Goal: Entertainment & Leisure: Consume media (video, audio)

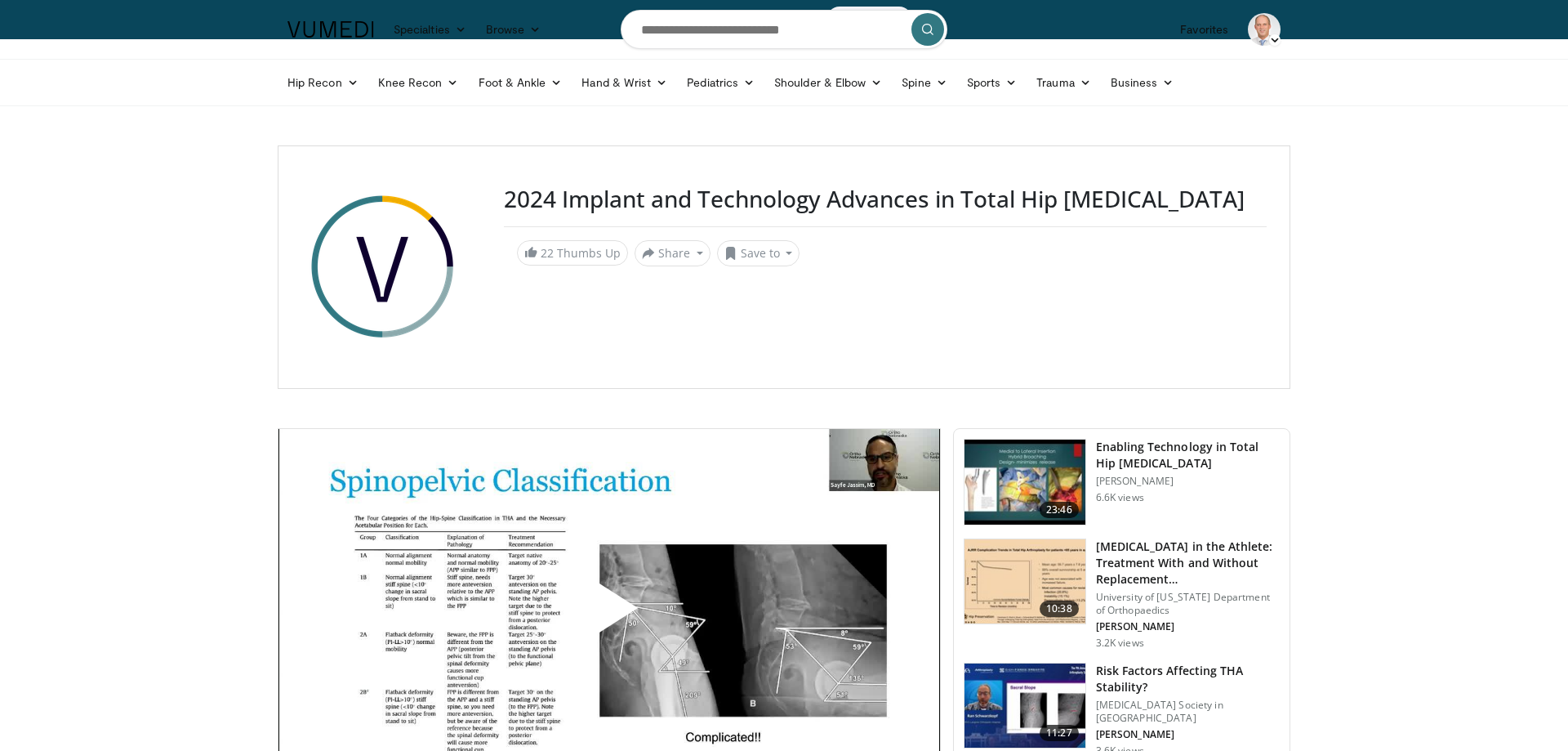
click at [1037, 487] on img at bounding box center [1024, 482] width 121 height 85
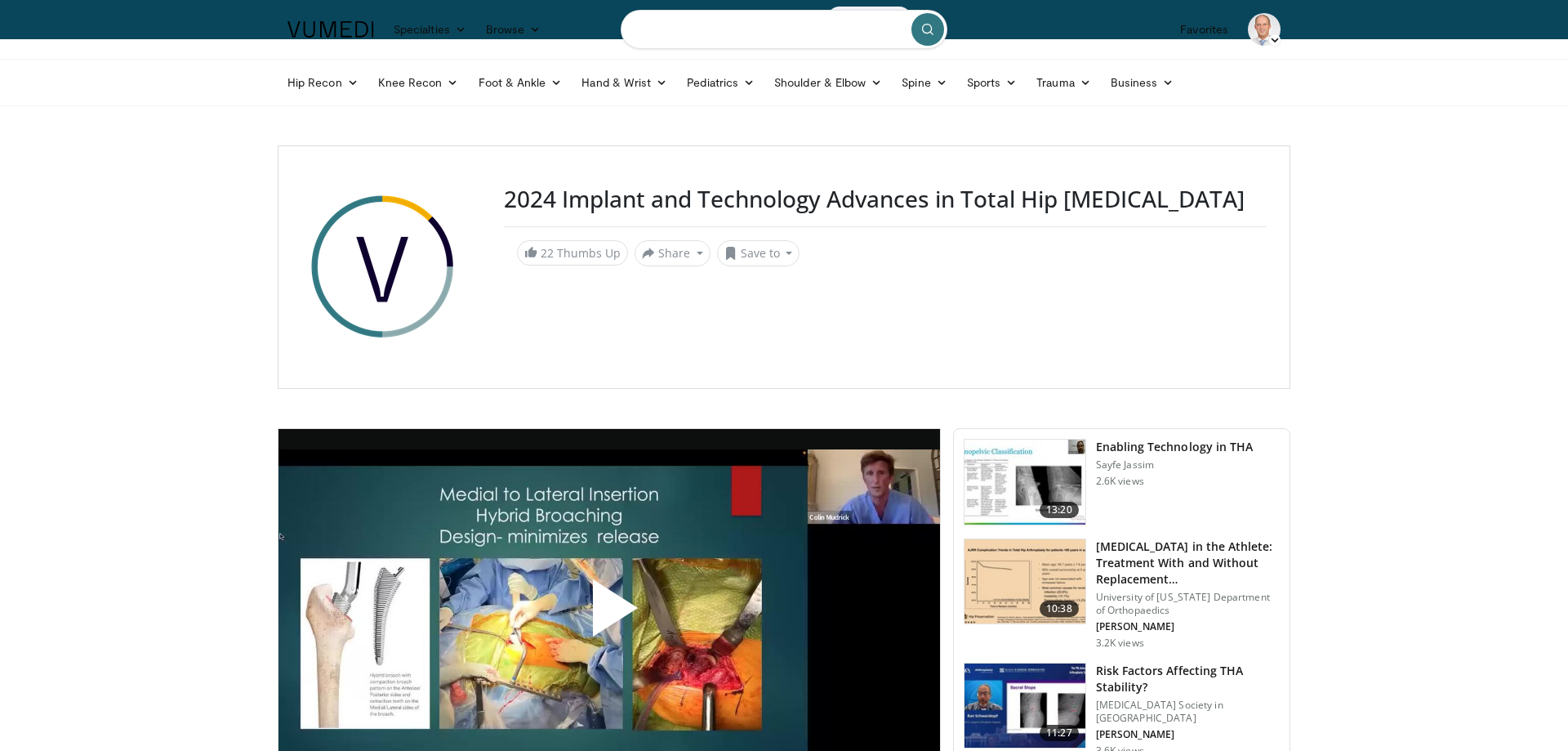
click at [735, 22] on input "Search topics, interventions" at bounding box center [784, 29] width 327 height 39
type input "**********"
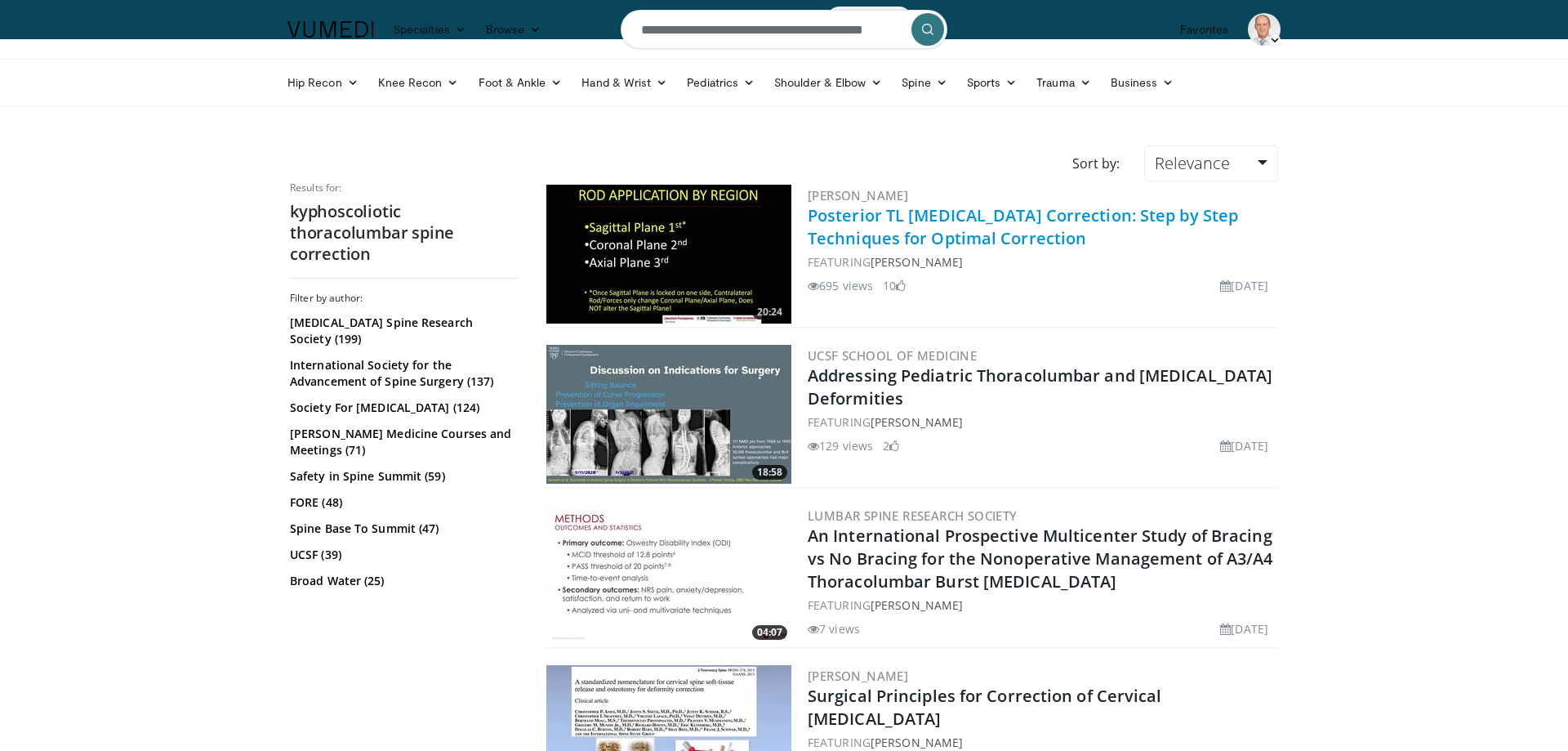
click at [922, 233] on link "Posterior TL [MEDICAL_DATA] Correction: Step by Step Techniques for Optimal Cor…" at bounding box center [1023, 226] width 431 height 45
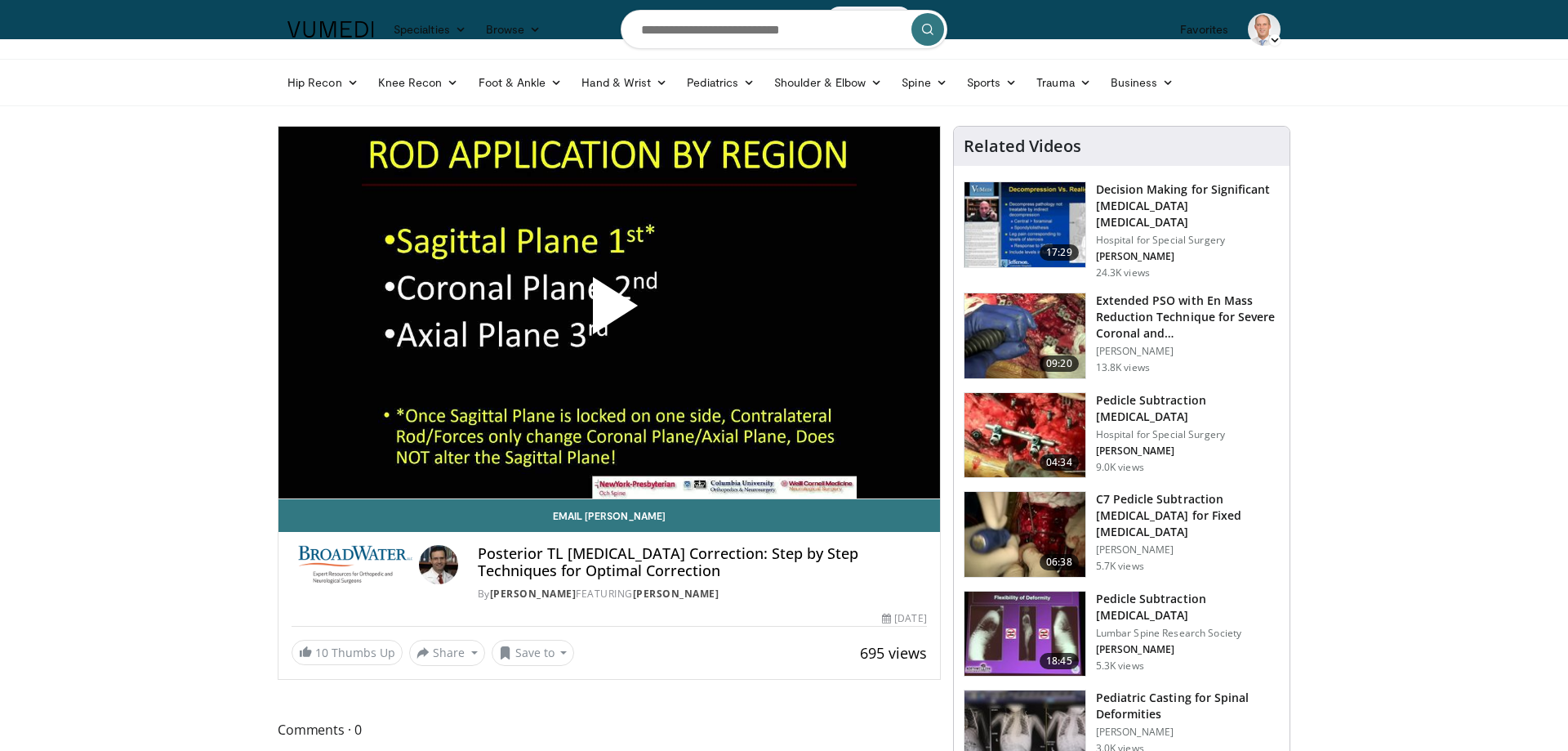
click at [609, 312] on span "Video Player" at bounding box center [609, 312] width 0 height 0
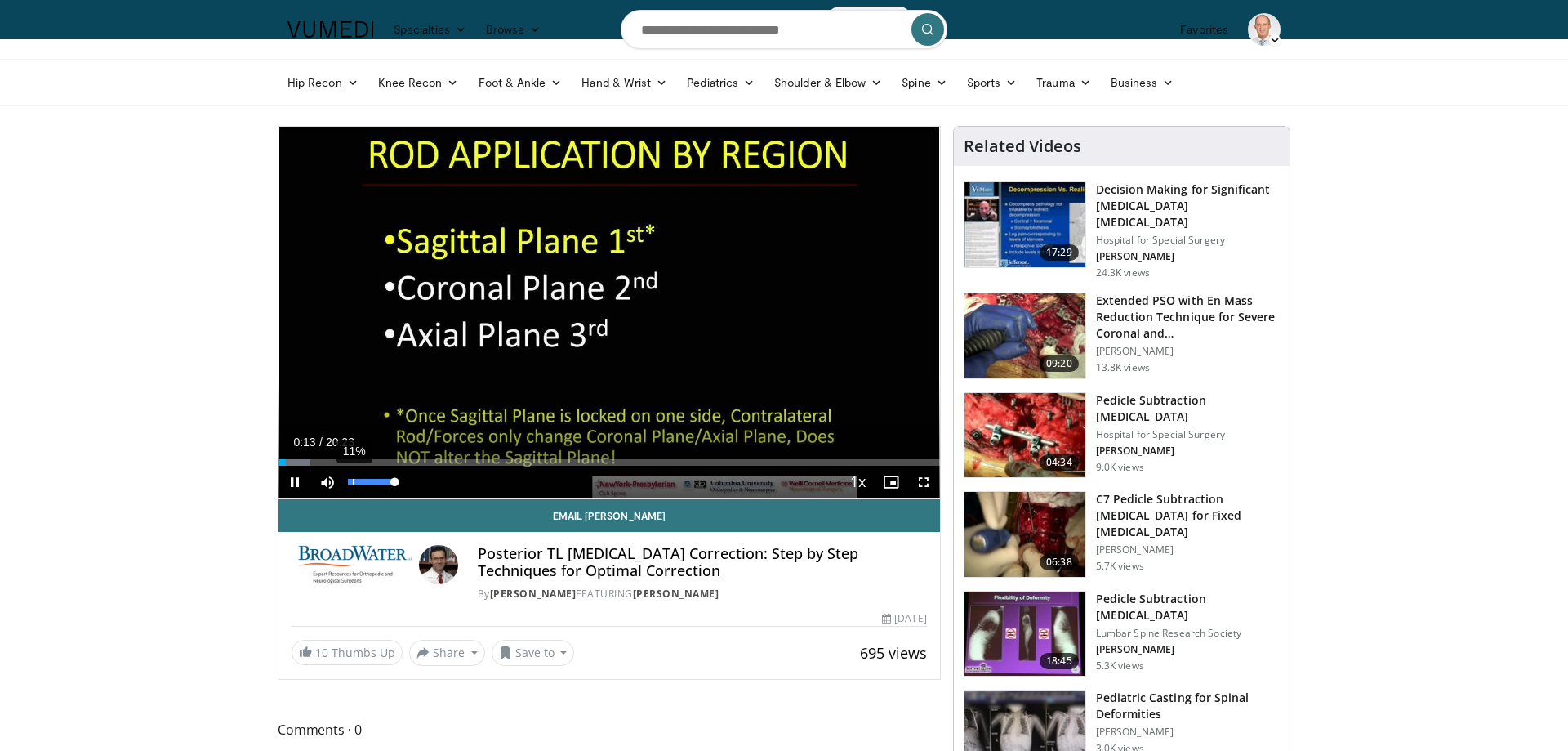
click at [353, 467] on div "11%" at bounding box center [371, 482] width 57 height 33
click at [430, 461] on div "Progress Bar" at bounding box center [431, 462] width 2 height 7
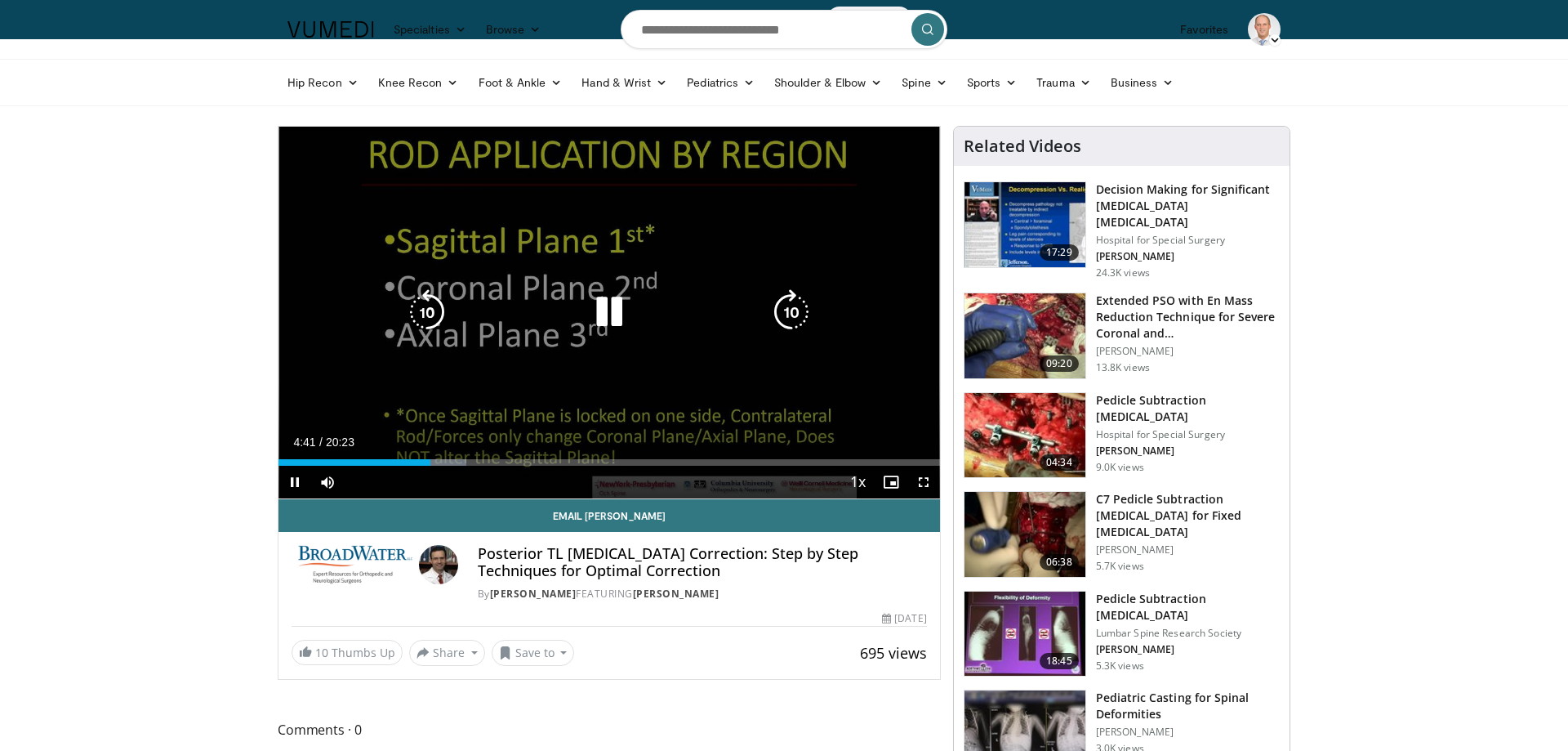
click at [0, 0] on div "Progress Bar" at bounding box center [0, 0] width 0 height 0
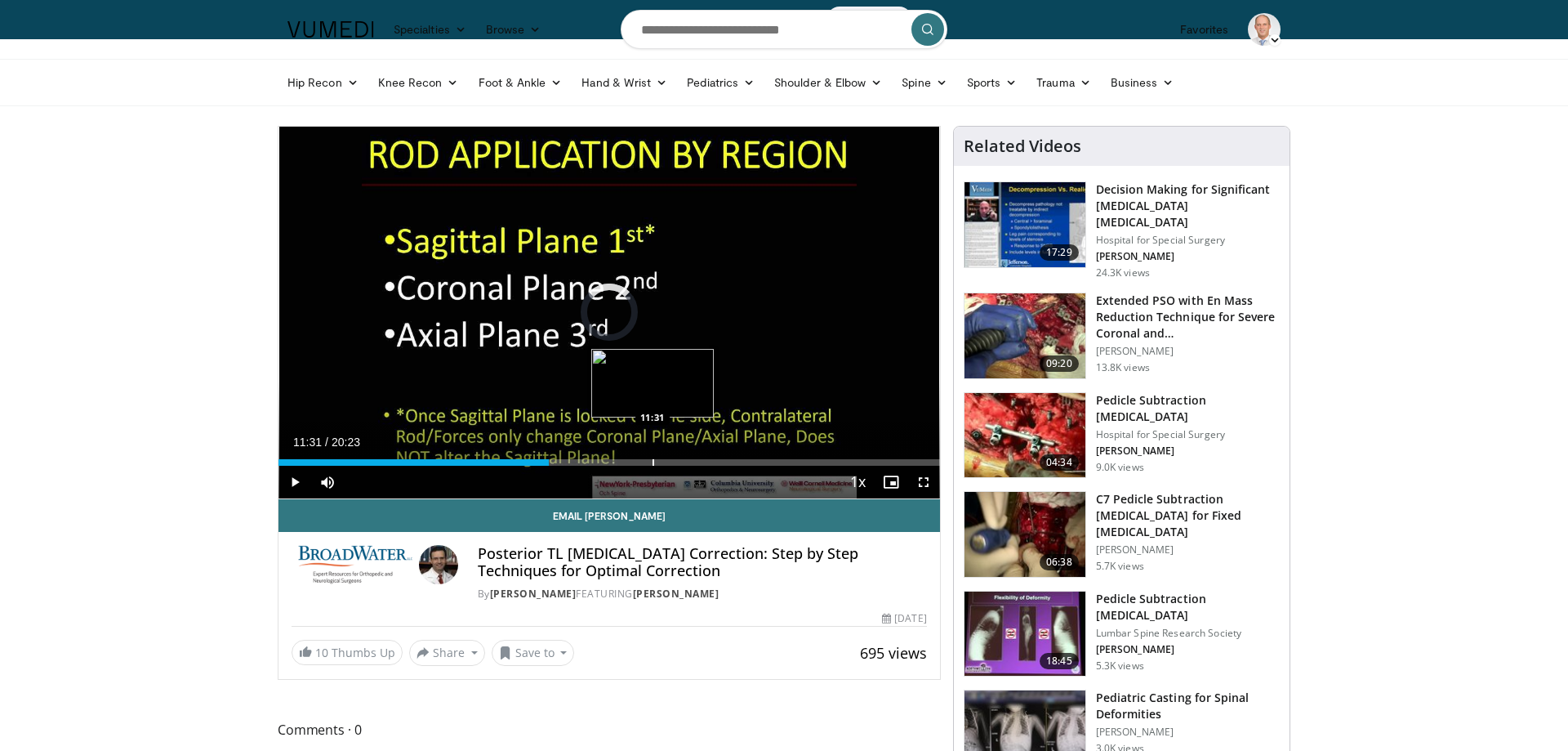
click at [652, 464] on div "Progress Bar" at bounding box center [653, 462] width 2 height 7
click at [720, 460] on div "Progress Bar" at bounding box center [721, 462] width 2 height 7
click at [752, 460] on div "Progress Bar" at bounding box center [753, 462] width 2 height 7
click at [787, 461] on div "Progress Bar" at bounding box center [788, 462] width 2 height 7
click at [824, 462] on div "Progress Bar" at bounding box center [825, 462] width 2 height 7
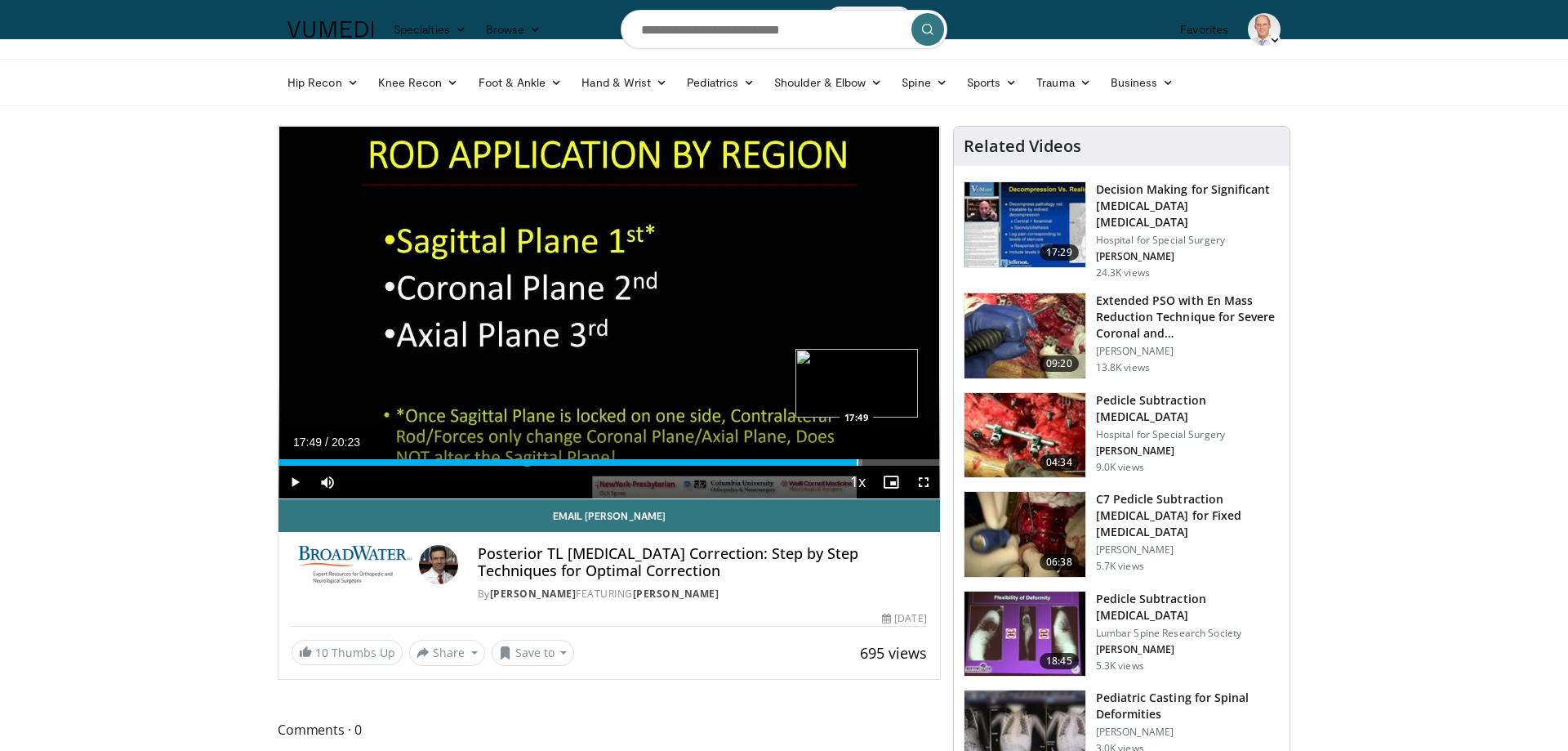
click at [856, 459] on div "Progress Bar" at bounding box center [857, 462] width 2 height 7
click at [865, 462] on div "Progress Bar" at bounding box center [865, 462] width 2 height 7
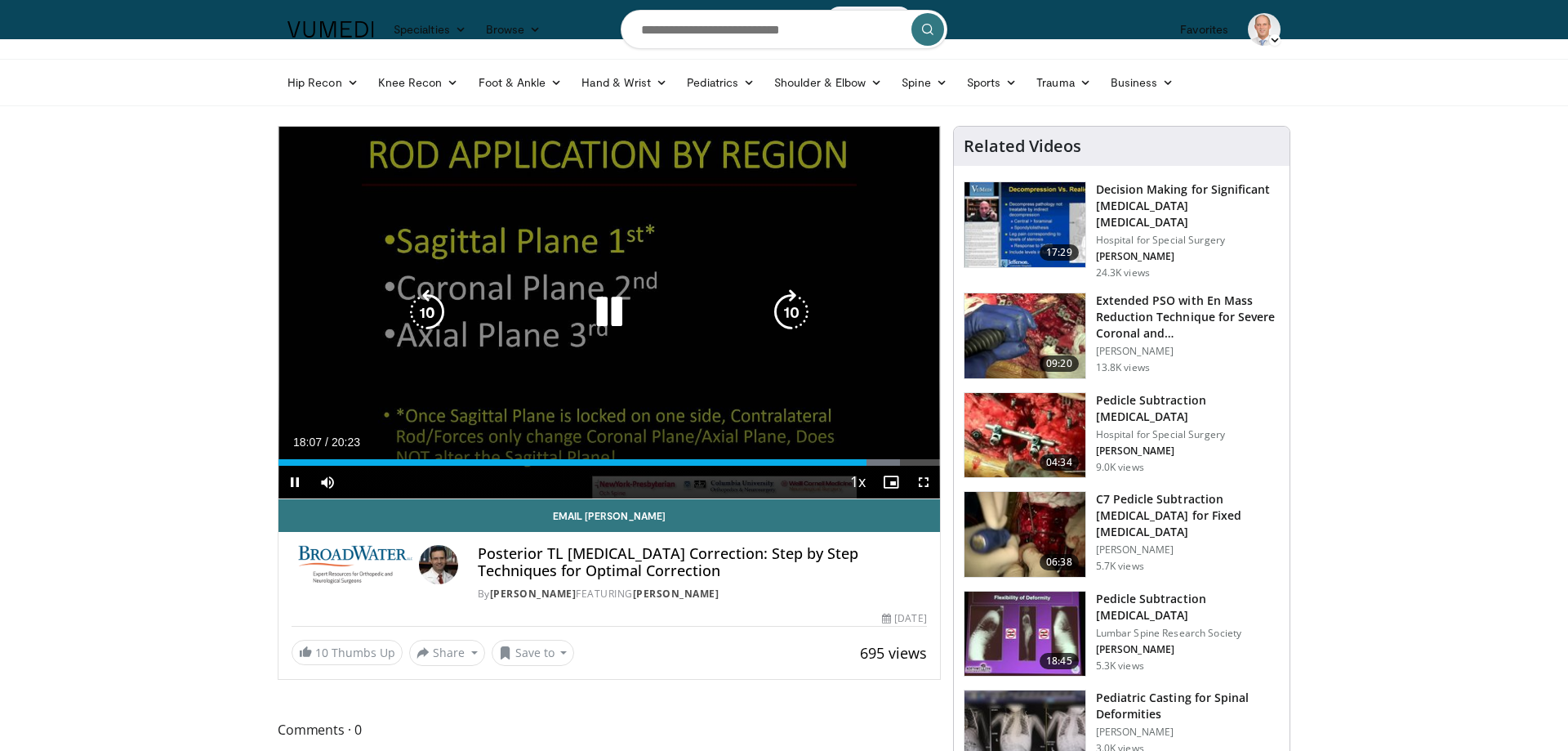
click at [0, 0] on div "Progress Bar" at bounding box center [0, 0] width 0 height 0
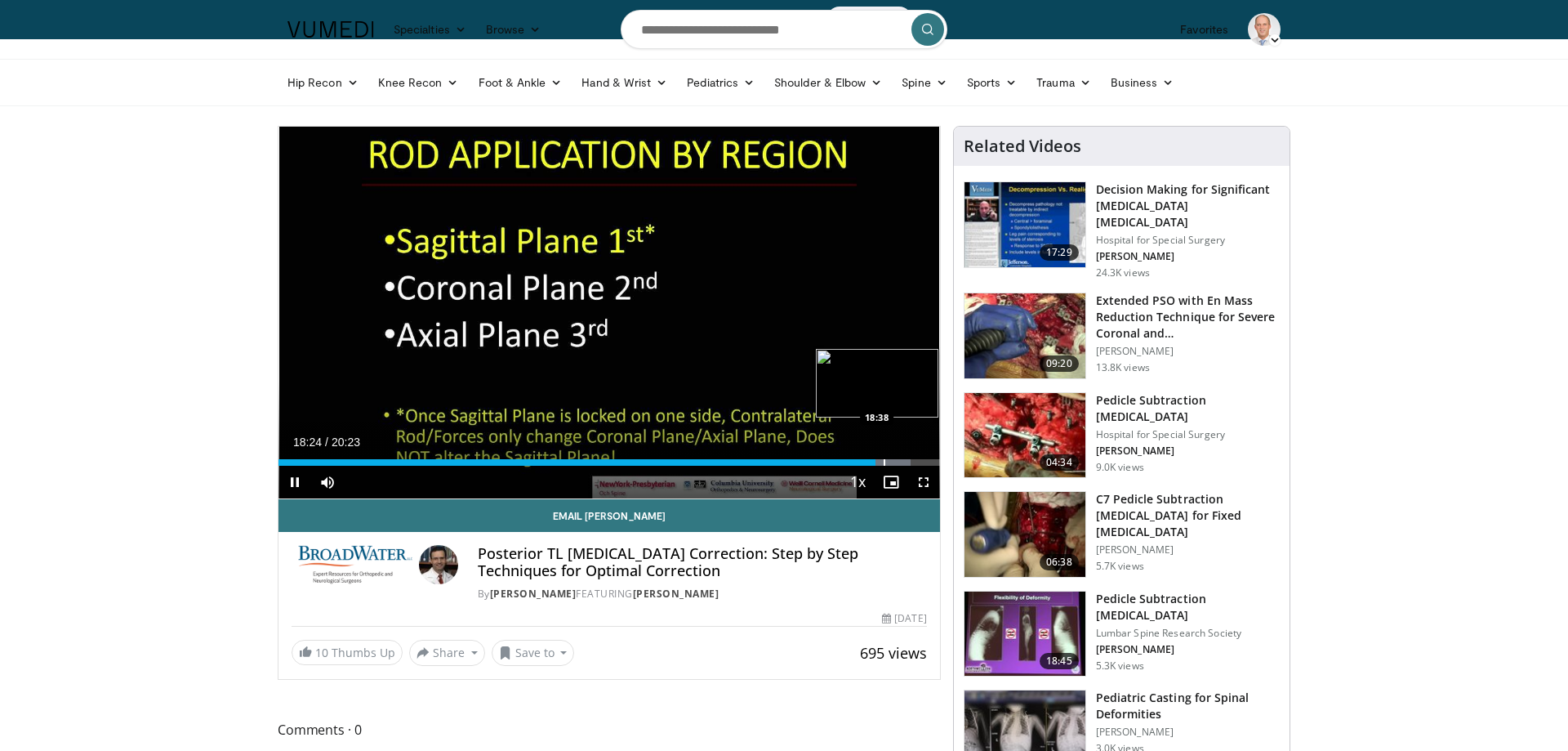
click at [883, 460] on div "Progress Bar" at bounding box center [884, 462] width 2 height 7
click at [895, 461] on div "Progress Bar" at bounding box center [895, 462] width 2 height 7
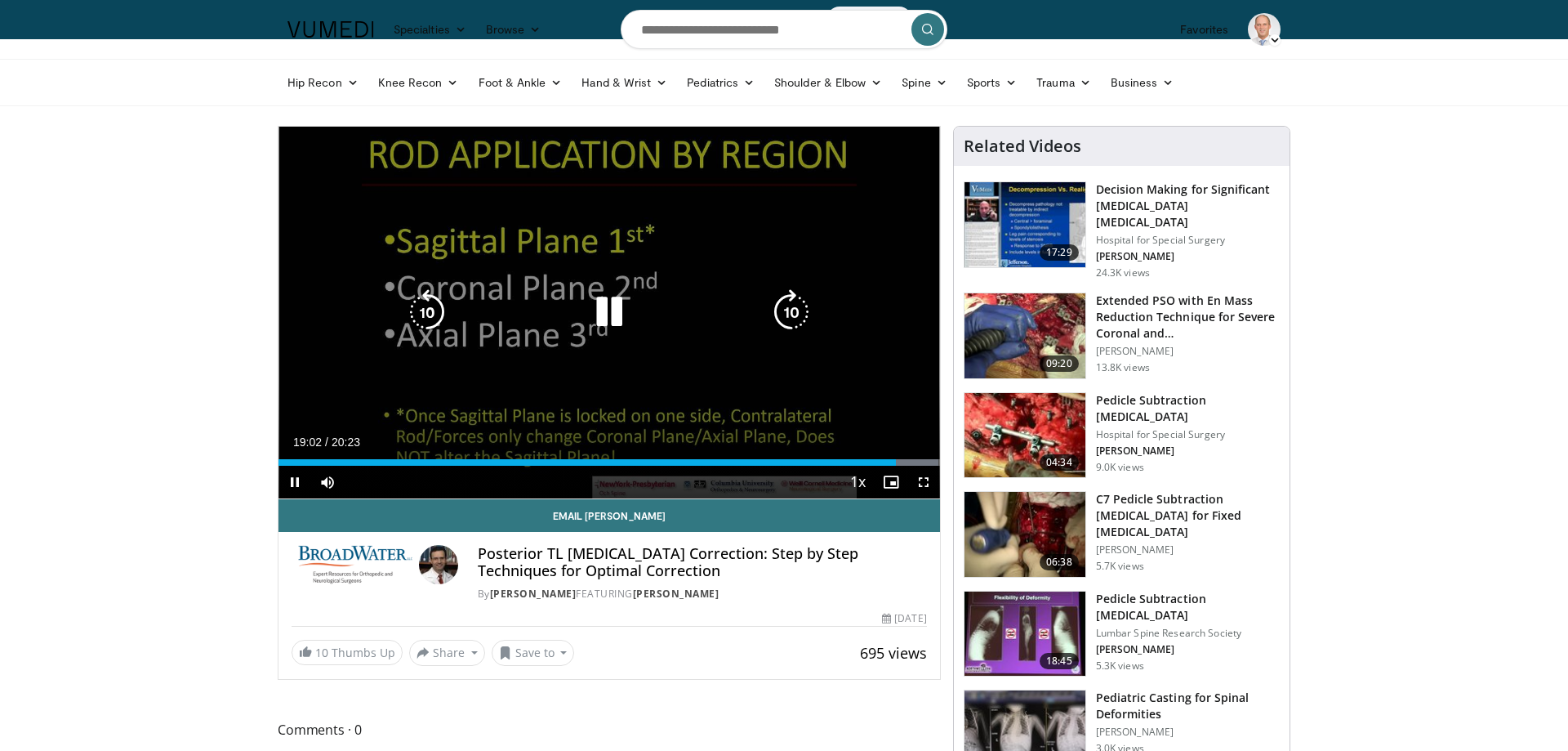
click at [612, 319] on icon "Video Player" at bounding box center [609, 312] width 46 height 46
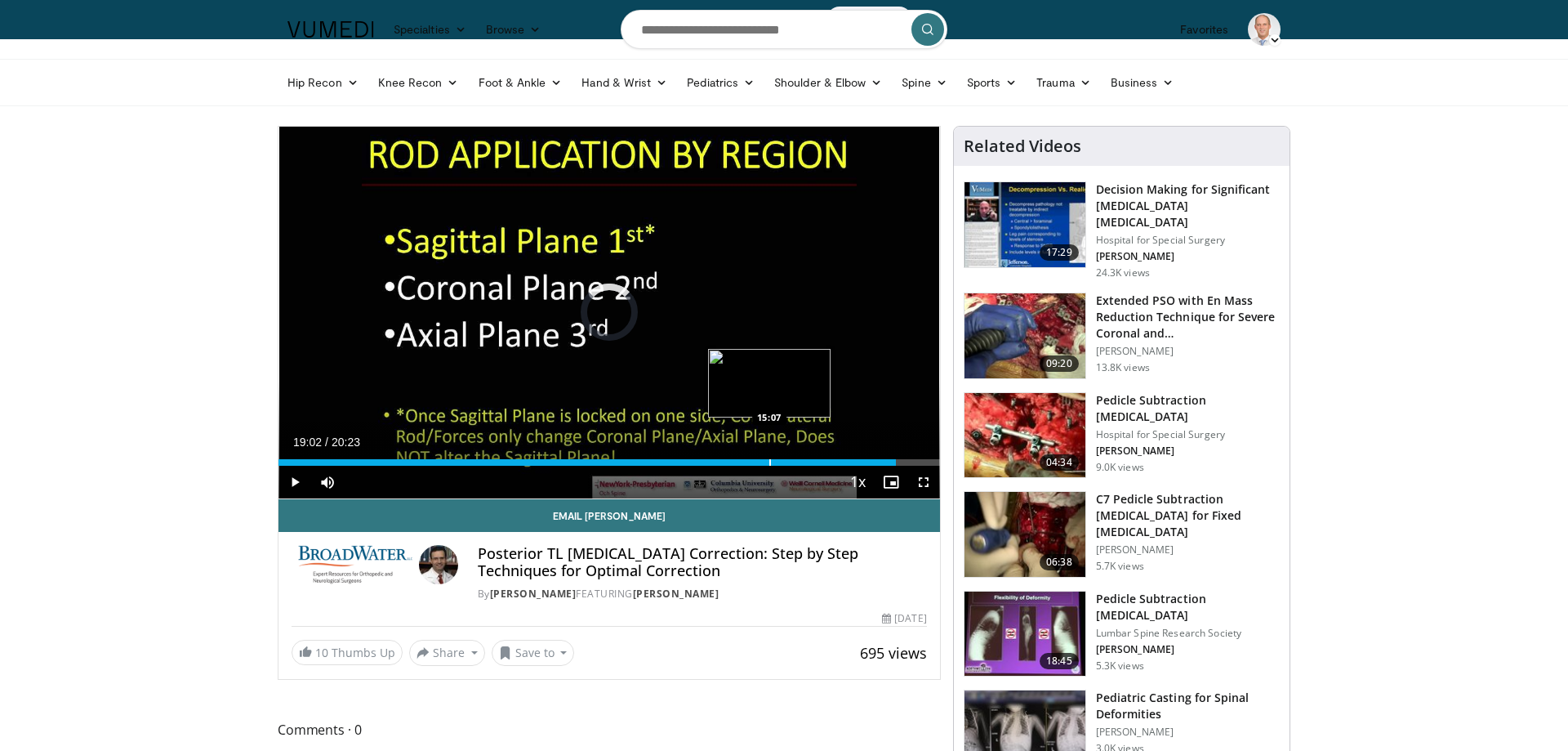
click at [770, 463] on div "Progress Bar" at bounding box center [771, 462] width 2 height 7
click at [728, 473] on div "Current Time 15:07 / Duration 20:23 Play Skip Backward Skip Forward Mute 81% Lo…" at bounding box center [609, 482] width 662 height 33
click at [720, 468] on div "Current Time 15:07 / Duration 20:23 Play Skip Backward Skip Forward Mute 81% Lo…" at bounding box center [609, 482] width 662 height 33
click at [720, 461] on div "Progress Bar" at bounding box center [721, 462] width 2 height 7
click at [643, 451] on div "Loaded : 0.00% 13:36 11:13" at bounding box center [609, 458] width 662 height 16
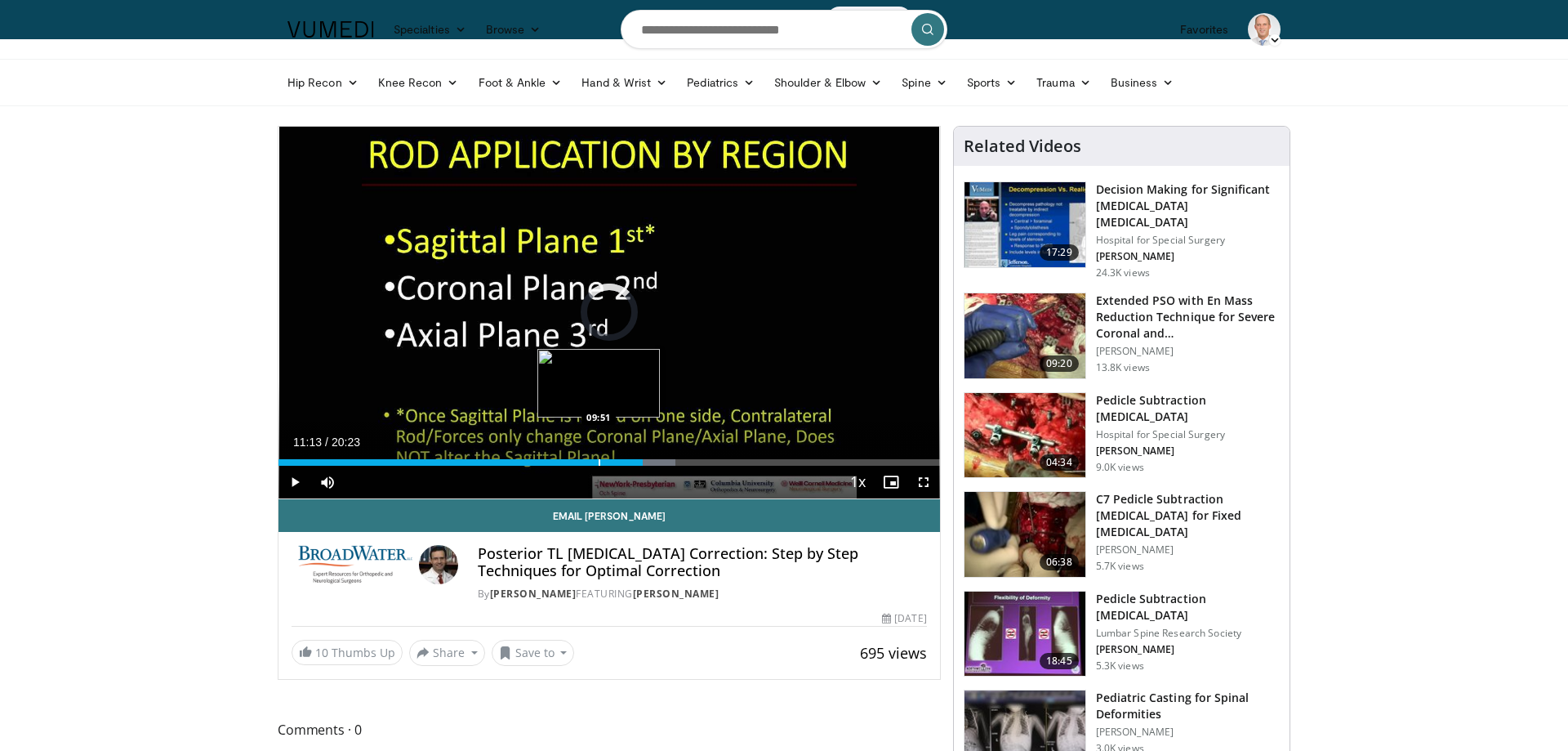
click at [598, 463] on div "Progress Bar" at bounding box center [599, 462] width 2 height 7
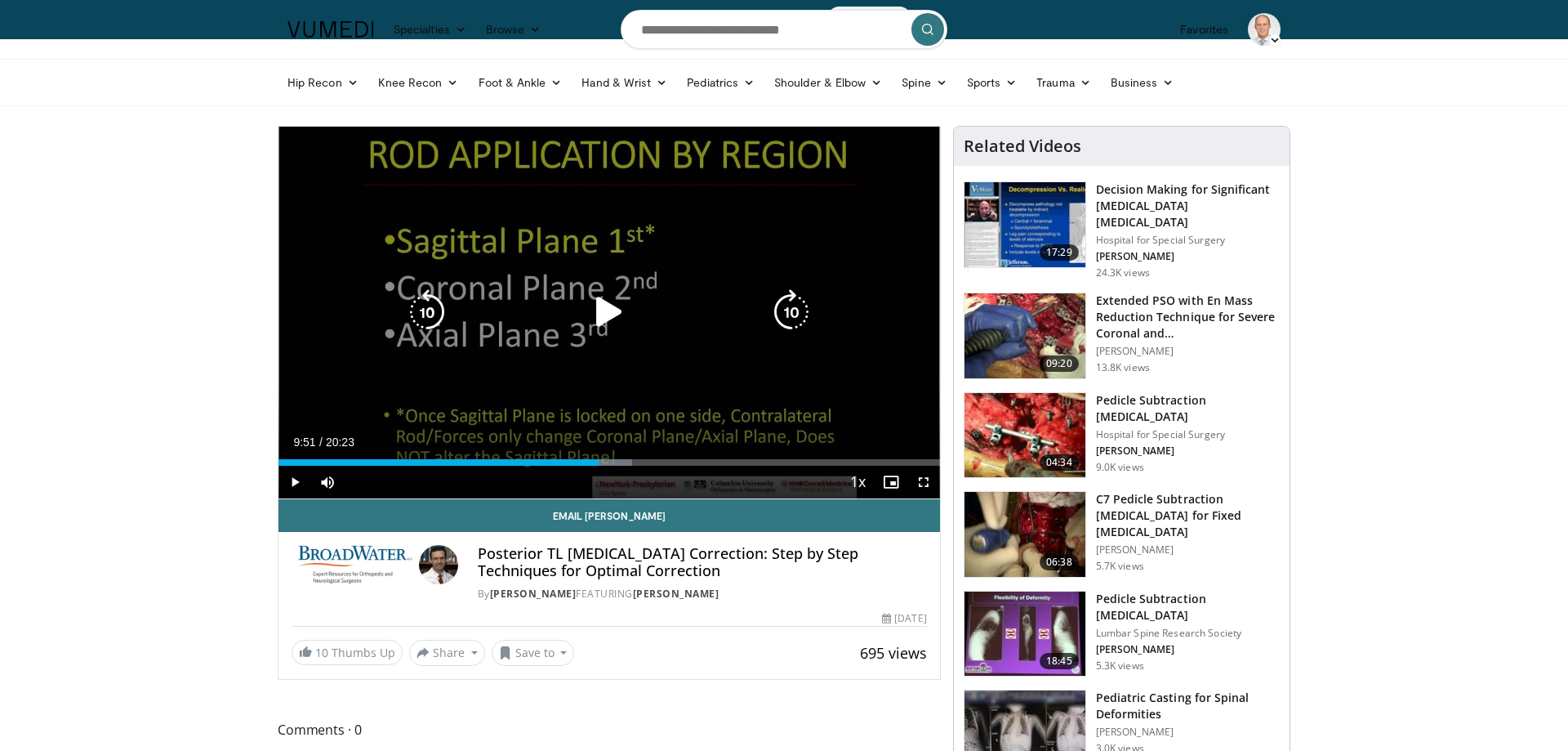
click at [608, 309] on icon "Video Player" at bounding box center [609, 312] width 46 height 46
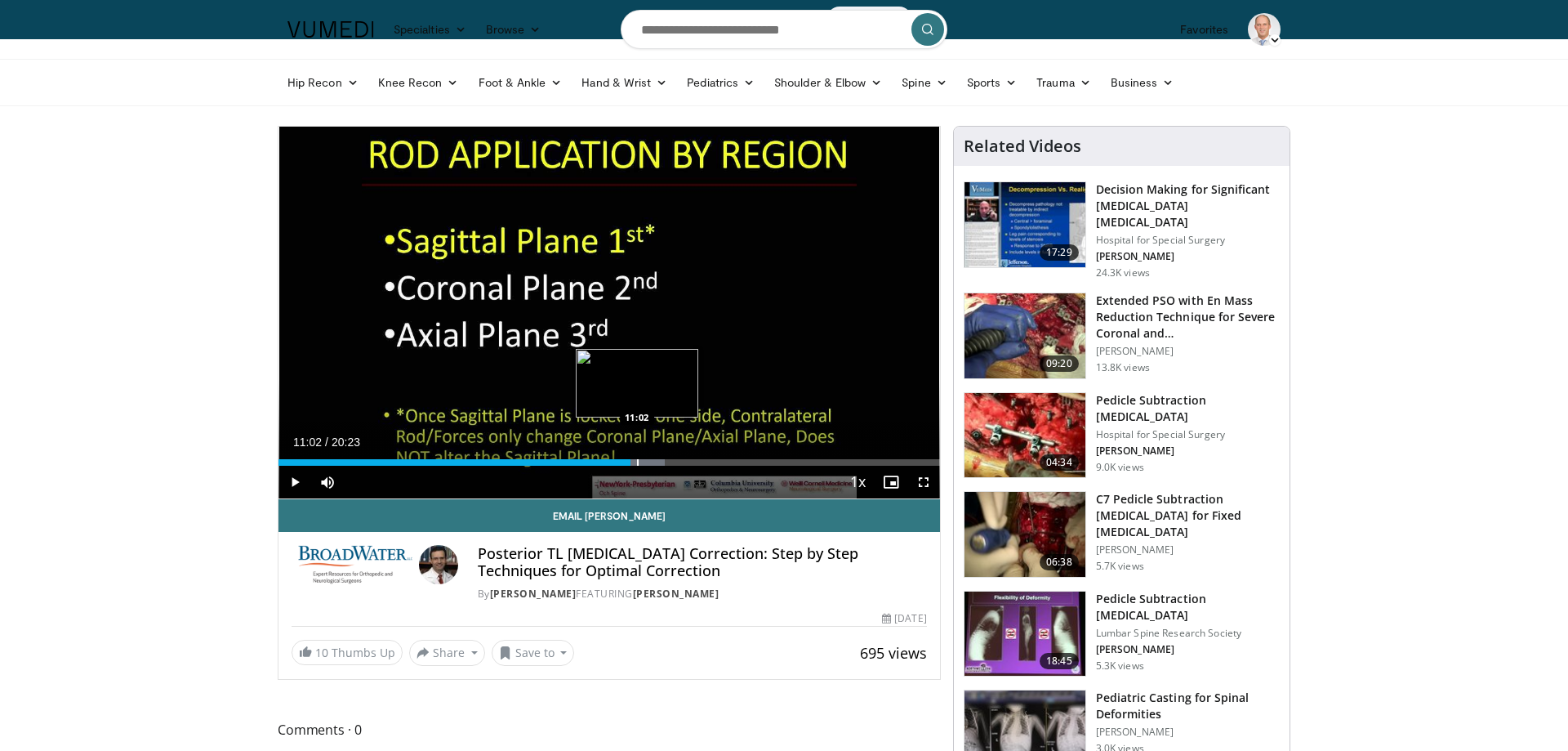
click at [637, 463] on div "Progress Bar" at bounding box center [638, 462] width 2 height 7
click at [649, 464] on div "Progress Bar" at bounding box center [650, 462] width 2 height 7
click at [665, 462] on div "Progress Bar" at bounding box center [666, 462] width 2 height 7
click at [669, 463] on div "Progress Bar" at bounding box center [669, 462] width 2 height 7
click at [673, 463] on div "Progress Bar" at bounding box center [679, 462] width 52 height 7
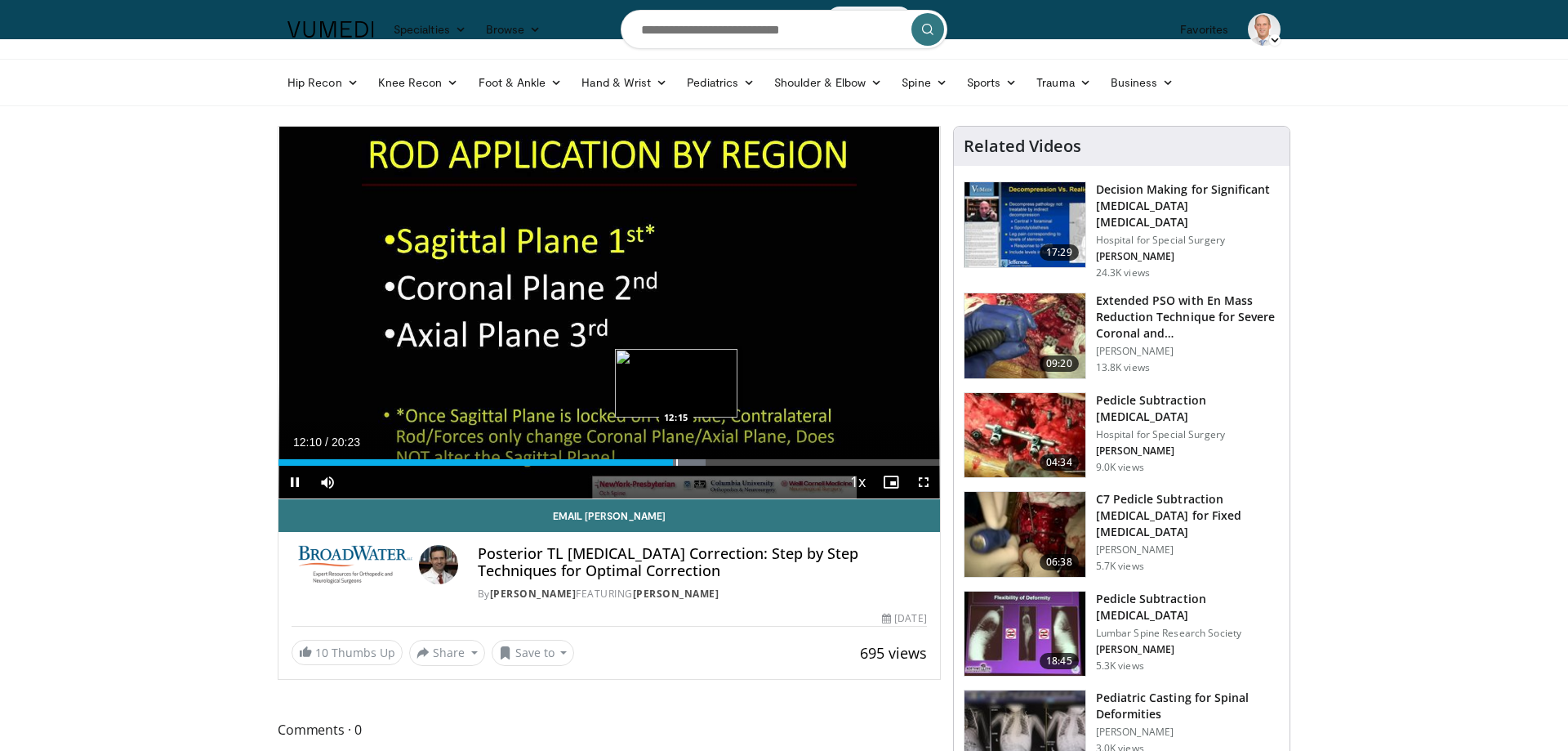
click at [676, 462] on div "Progress Bar" at bounding box center [677, 462] width 2 height 7
click at [683, 462] on div "Progress Bar" at bounding box center [684, 462] width 2 height 7
click at [689, 463] on div "Progress Bar" at bounding box center [690, 462] width 2 height 7
click at [694, 464] on div "Progress Bar" at bounding box center [695, 462] width 2 height 7
click at [700, 464] on div "Progress Bar" at bounding box center [701, 462] width 2 height 7
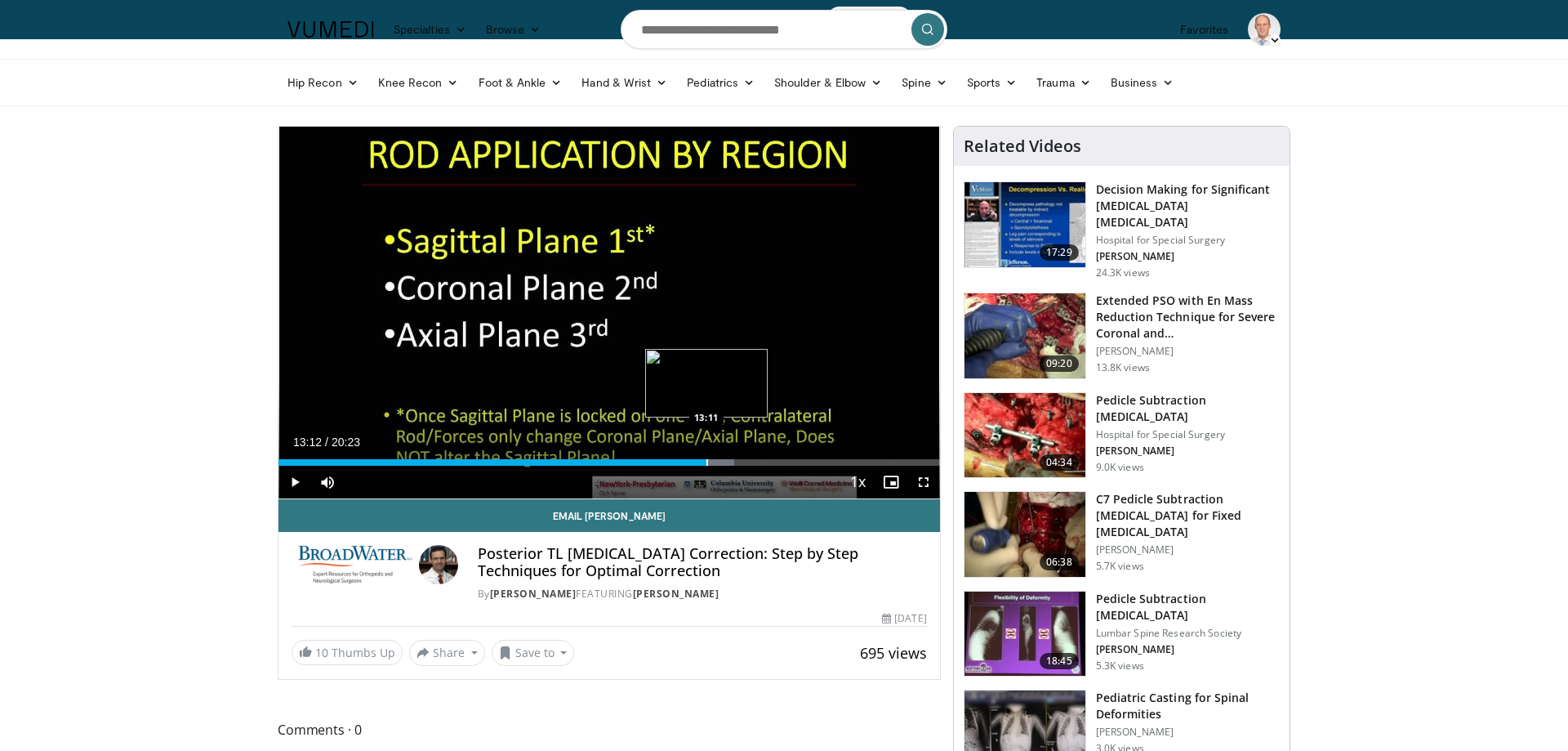
click at [707, 463] on div "Progress Bar" at bounding box center [708, 462] width 2 height 7
click at [714, 462] on div "Progress Bar" at bounding box center [715, 462] width 2 height 7
click at [707, 461] on div "Progress Bar" at bounding box center [708, 462] width 2 height 7
click at [709, 461] on div "Progress Bar" at bounding box center [710, 462] width 2 height 7
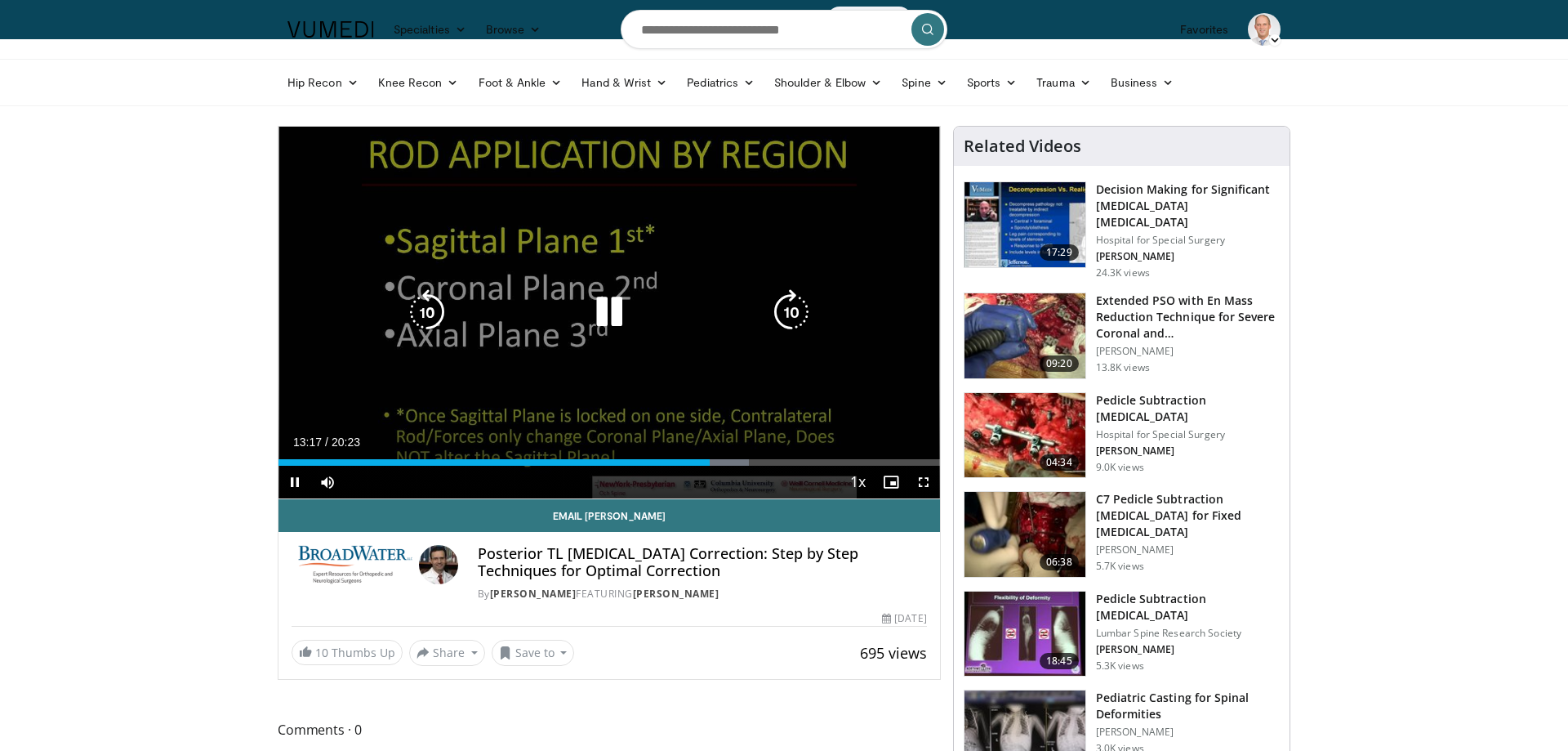
click at [606, 311] on icon "Video Player" at bounding box center [609, 312] width 46 height 46
click at [603, 309] on icon "Video Player" at bounding box center [609, 312] width 46 height 46
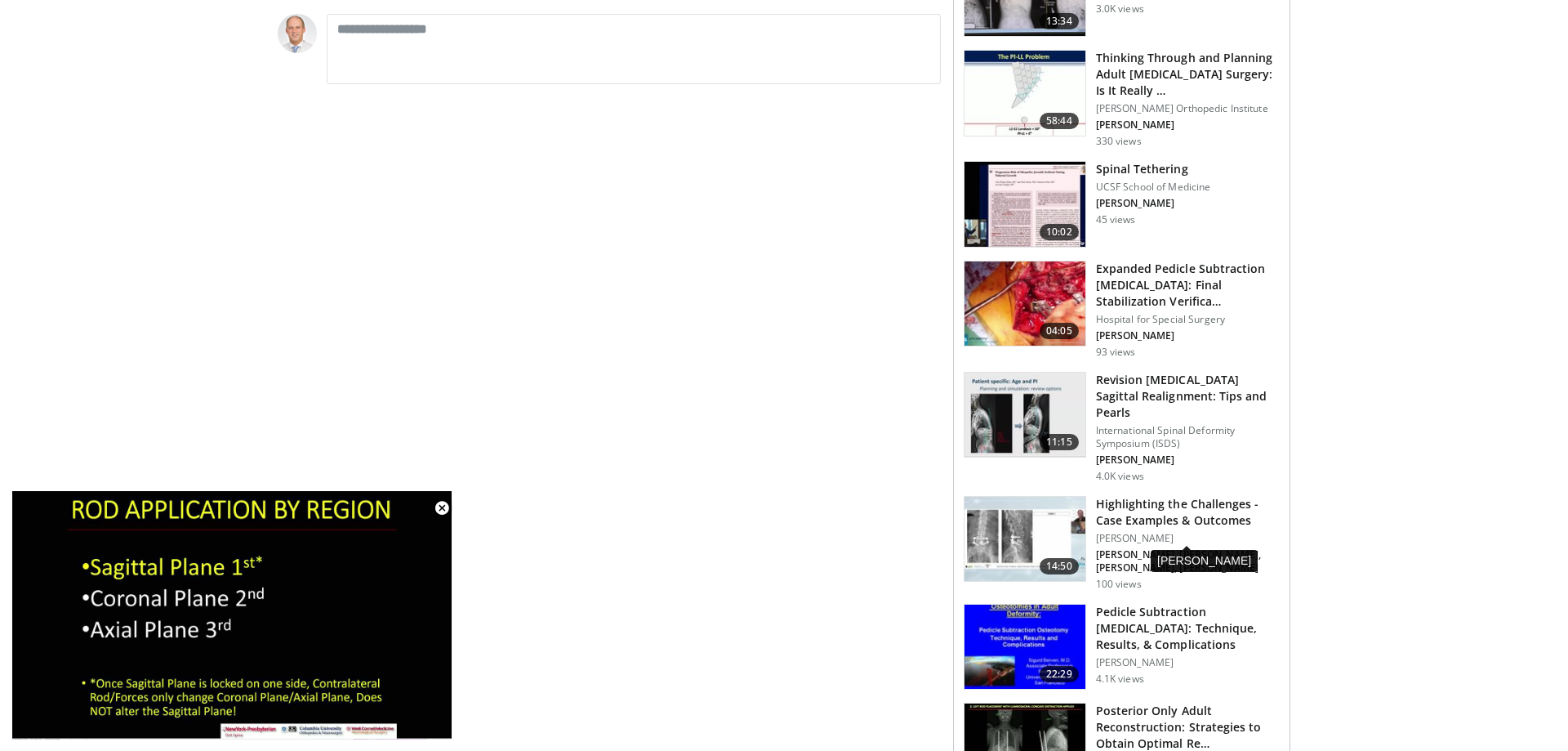
scroll to position [750, 0]
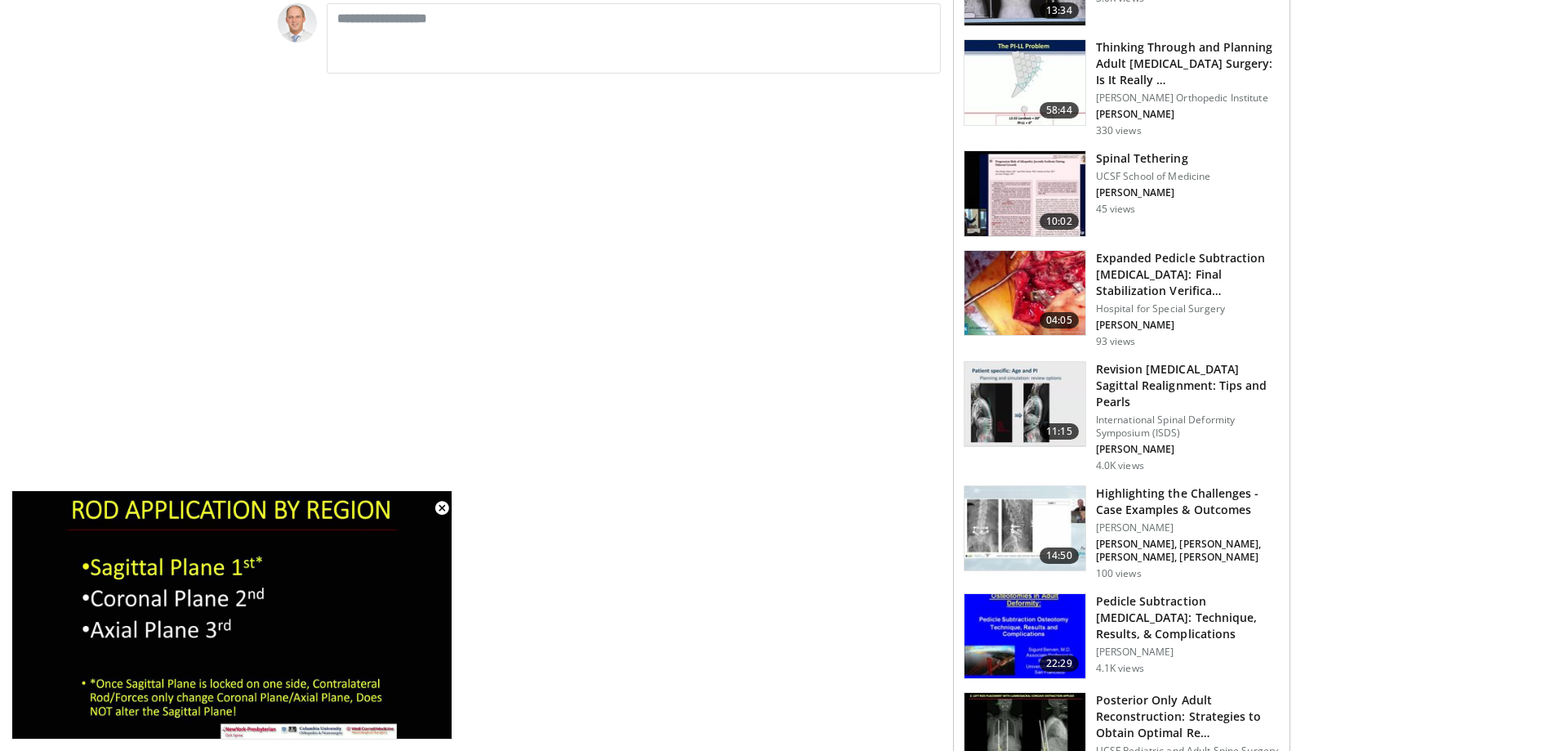
click at [1130, 367] on h3 "Revision [MEDICAL_DATA] Sagittal Realignment: Tips and Pearls" at bounding box center [1187, 385] width 183 height 49
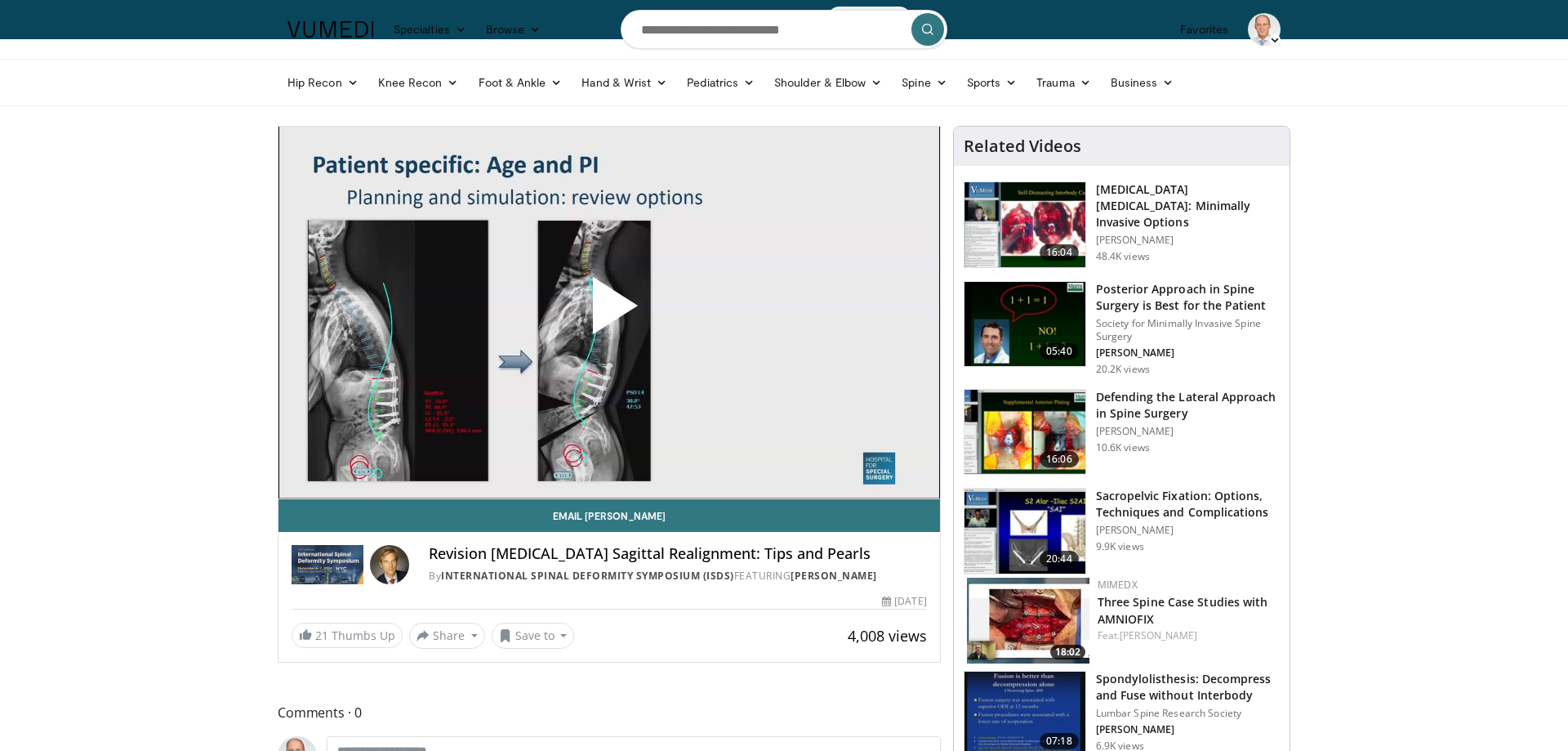
click at [609, 312] on span "Video Player" at bounding box center [609, 312] width 0 height 0
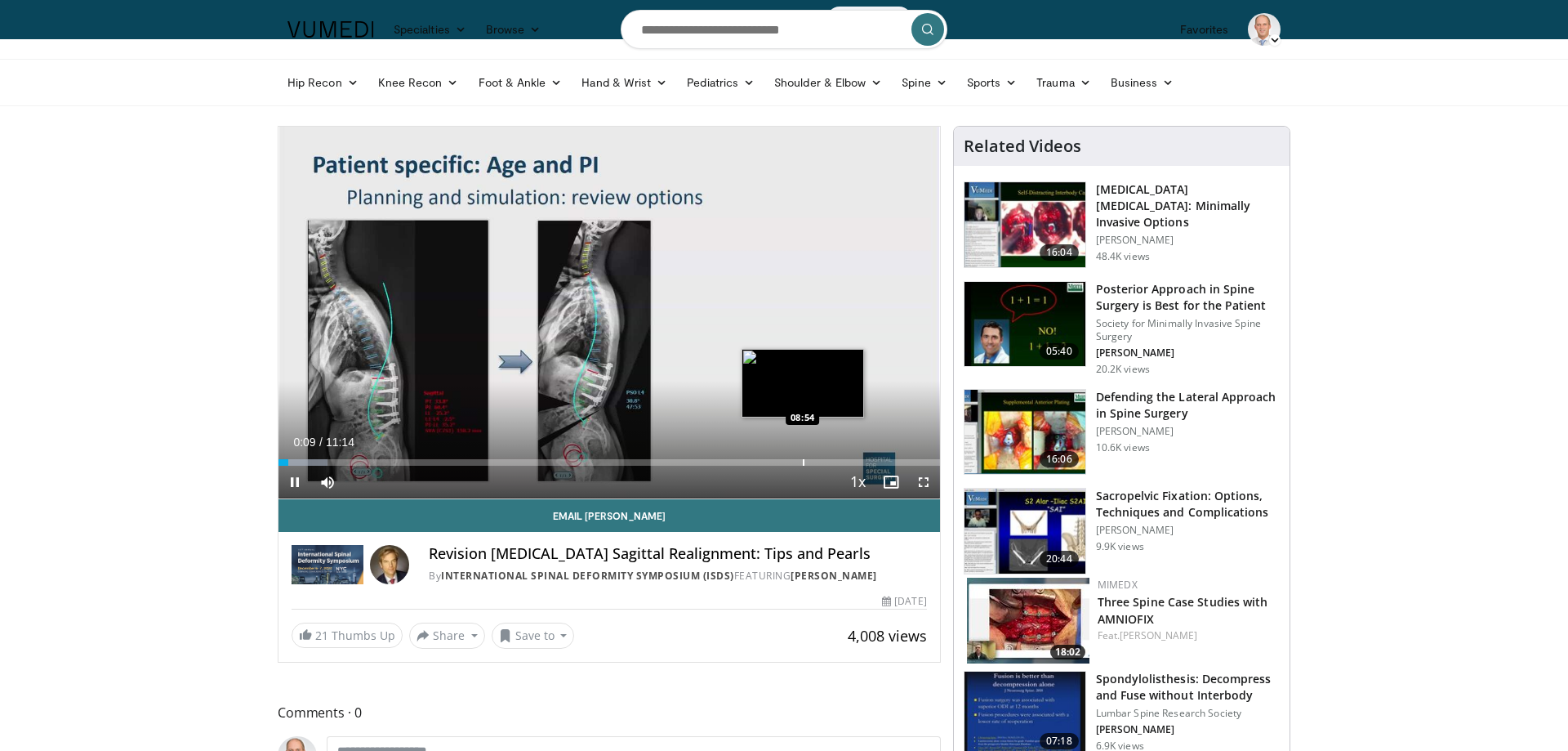
click at [802, 459] on div "Progress Bar" at bounding box center [803, 462] width 2 height 7
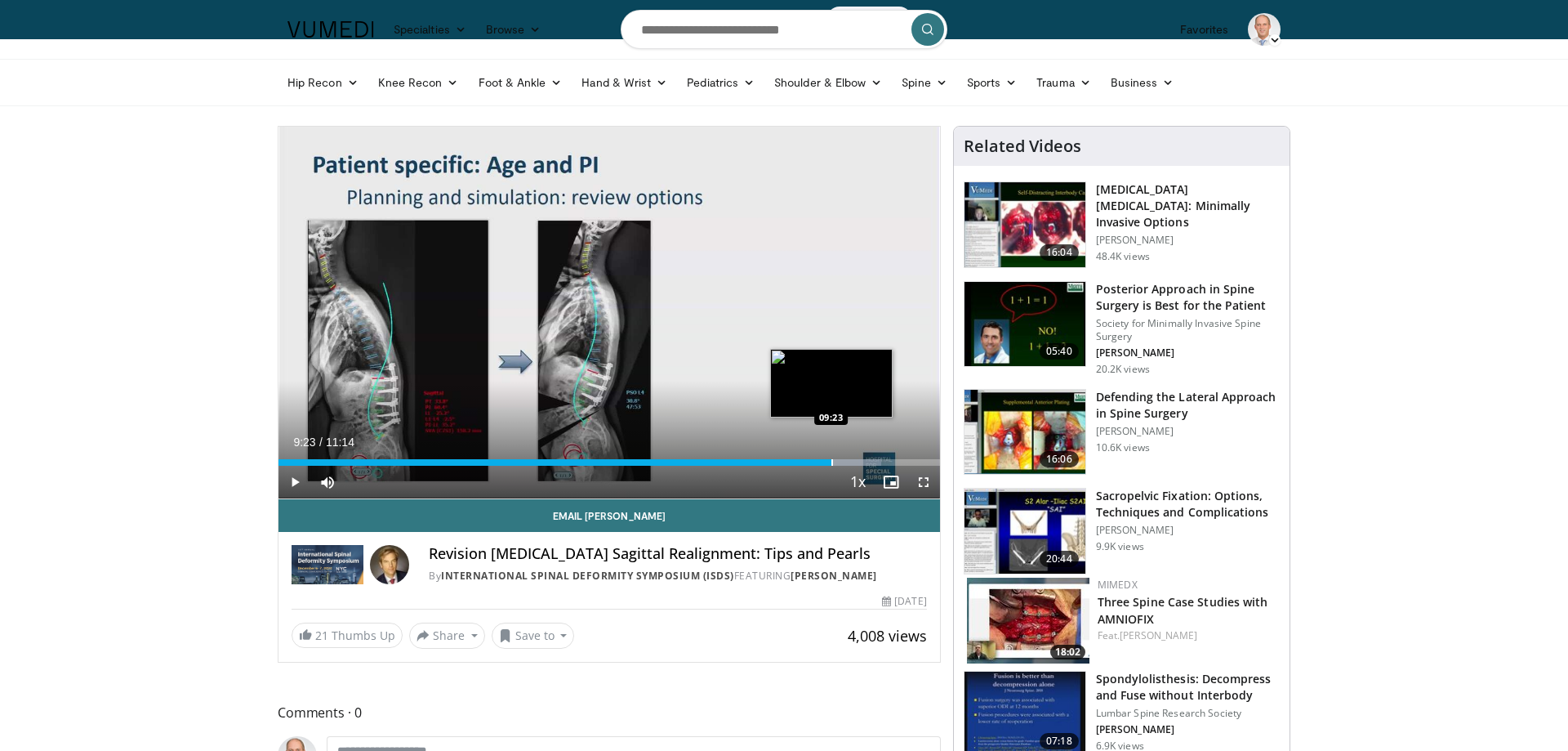
click at [831, 461] on div "Progress Bar" at bounding box center [832, 462] width 2 height 7
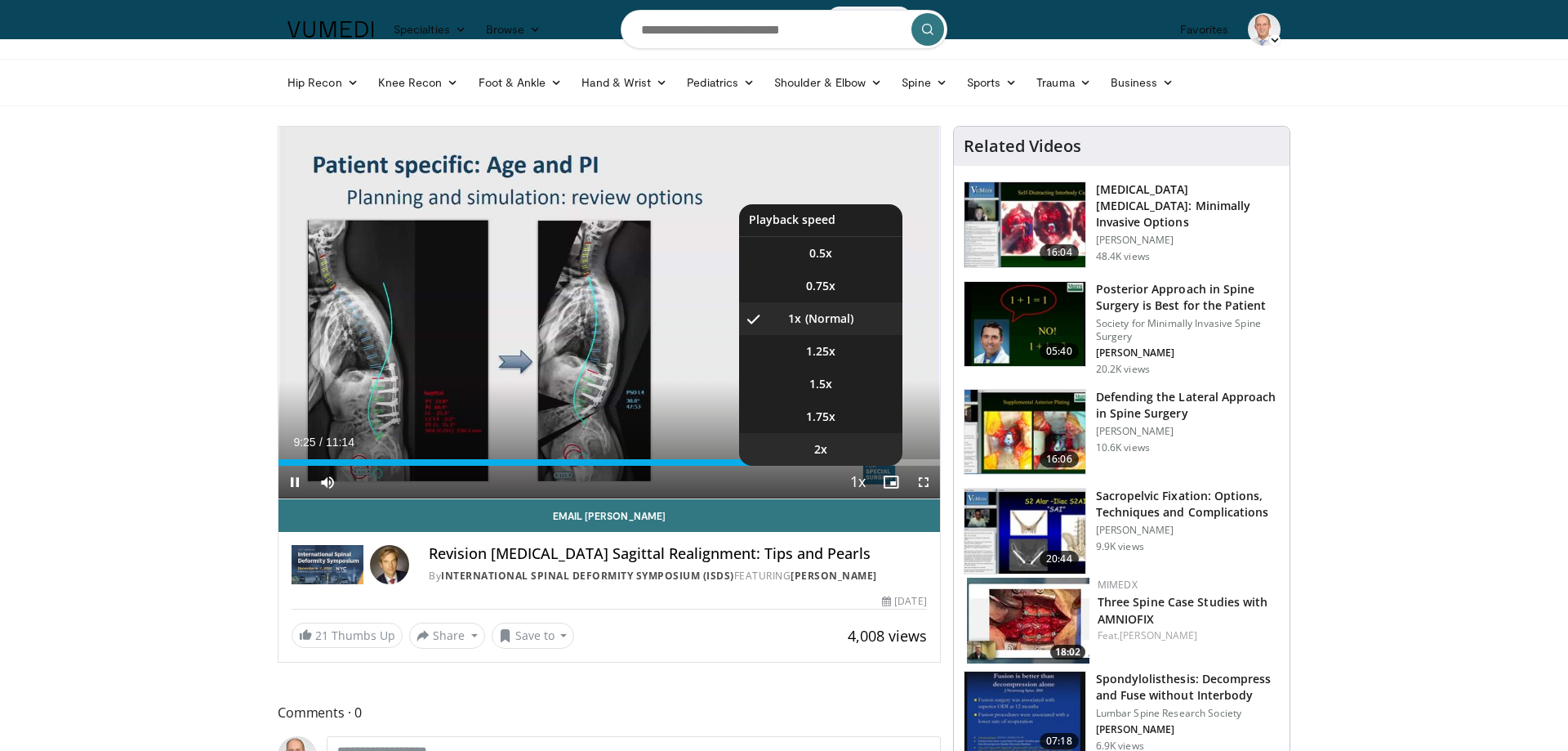
click at [841, 461] on li "2x" at bounding box center [820, 449] width 163 height 33
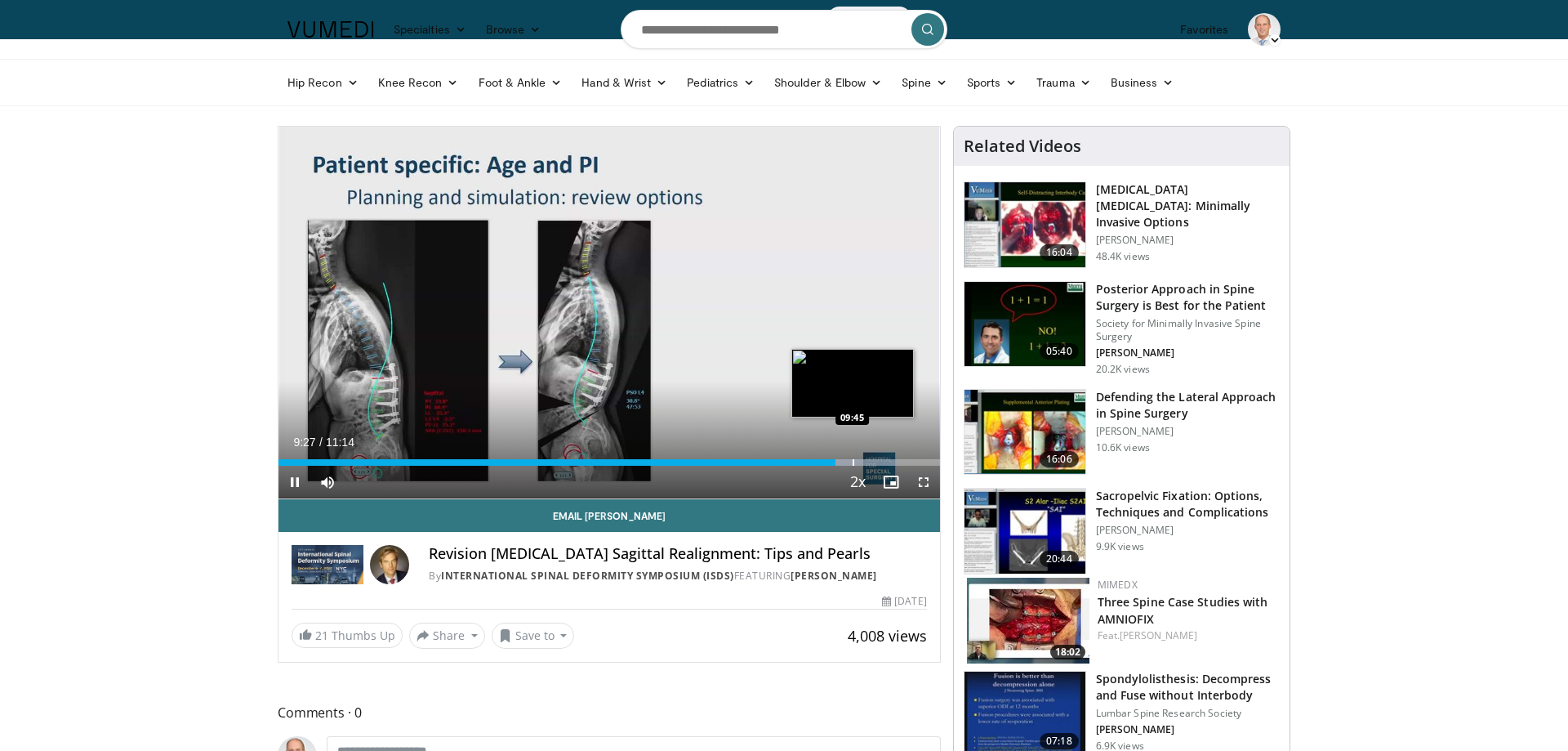
click at [853, 460] on div "Progress Bar" at bounding box center [853, 462] width 2 height 7
click at [865, 463] on div "Progress Bar" at bounding box center [866, 462] width 2 height 7
click at [882, 460] on div "Progress Bar" at bounding box center [883, 462] width 2 height 7
click at [899, 461] on div "Progress Bar" at bounding box center [900, 462] width 2 height 7
click at [919, 463] on div "Progress Bar" at bounding box center [920, 462] width 2 height 7
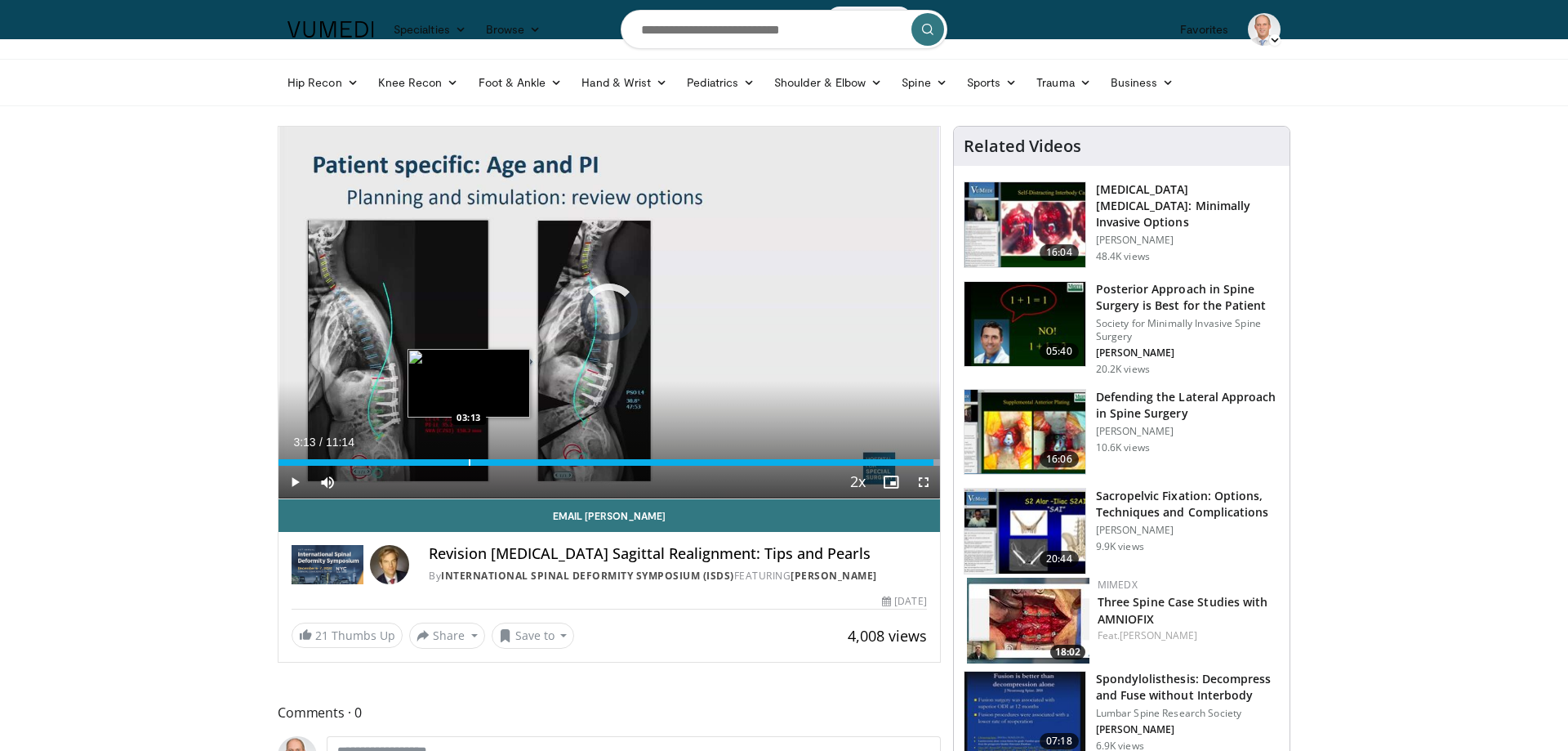
click at [469, 457] on div "Loaded : 100.00% 03:13 03:13" at bounding box center [609, 458] width 662 height 16
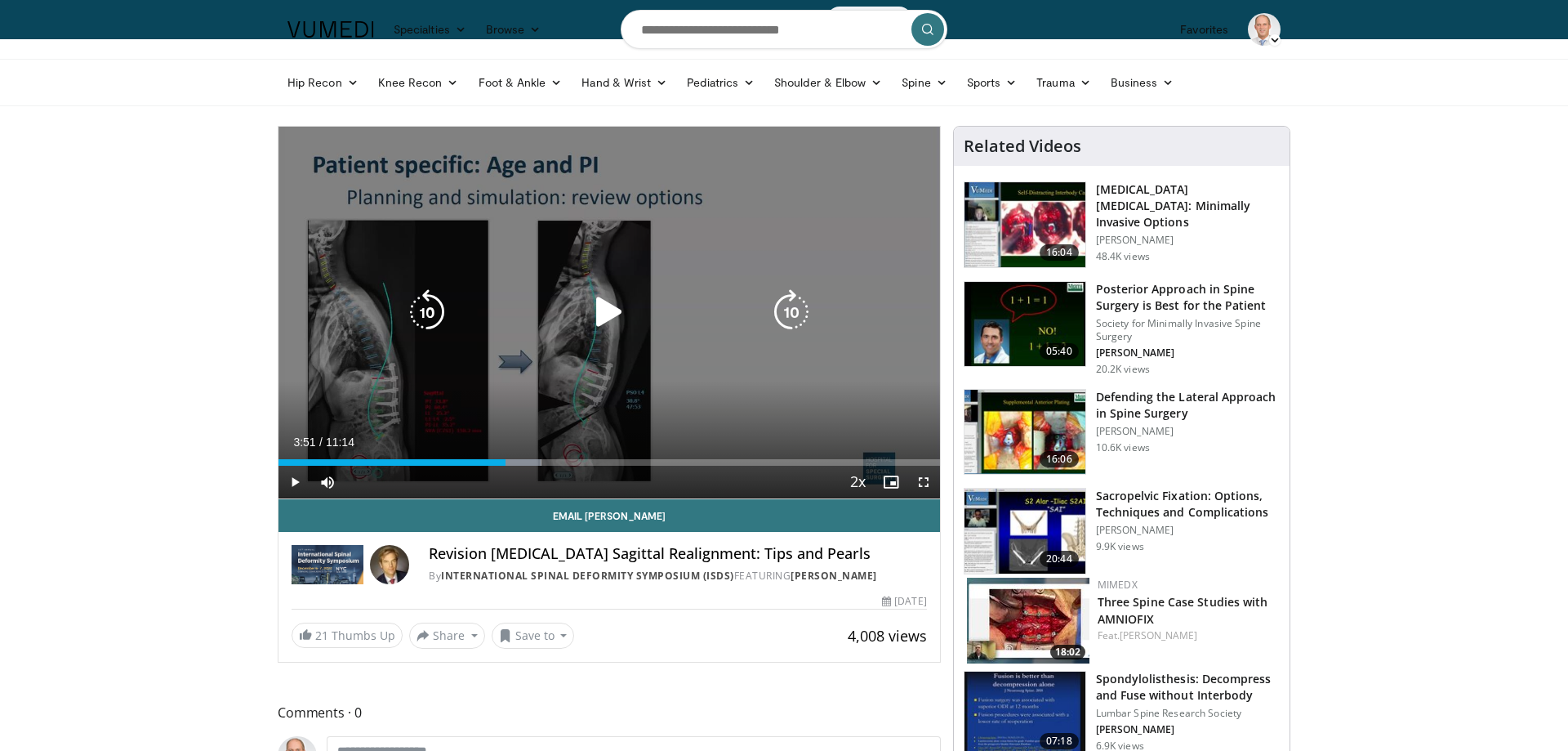
click at [0, 0] on div "Progress Bar" at bounding box center [0, 0] width 0 height 0
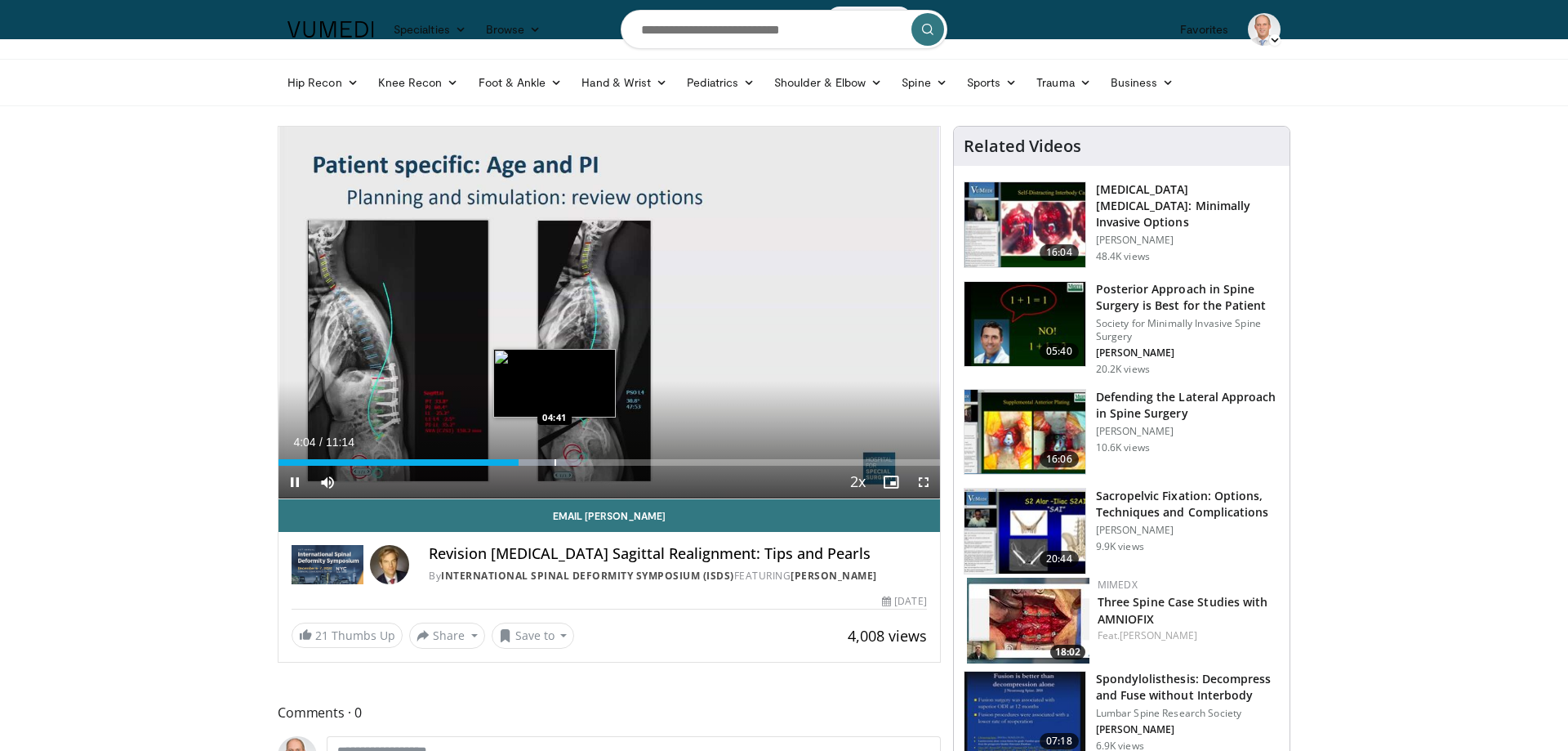
click at [554, 461] on div "Progress Bar" at bounding box center [555, 462] width 2 height 7
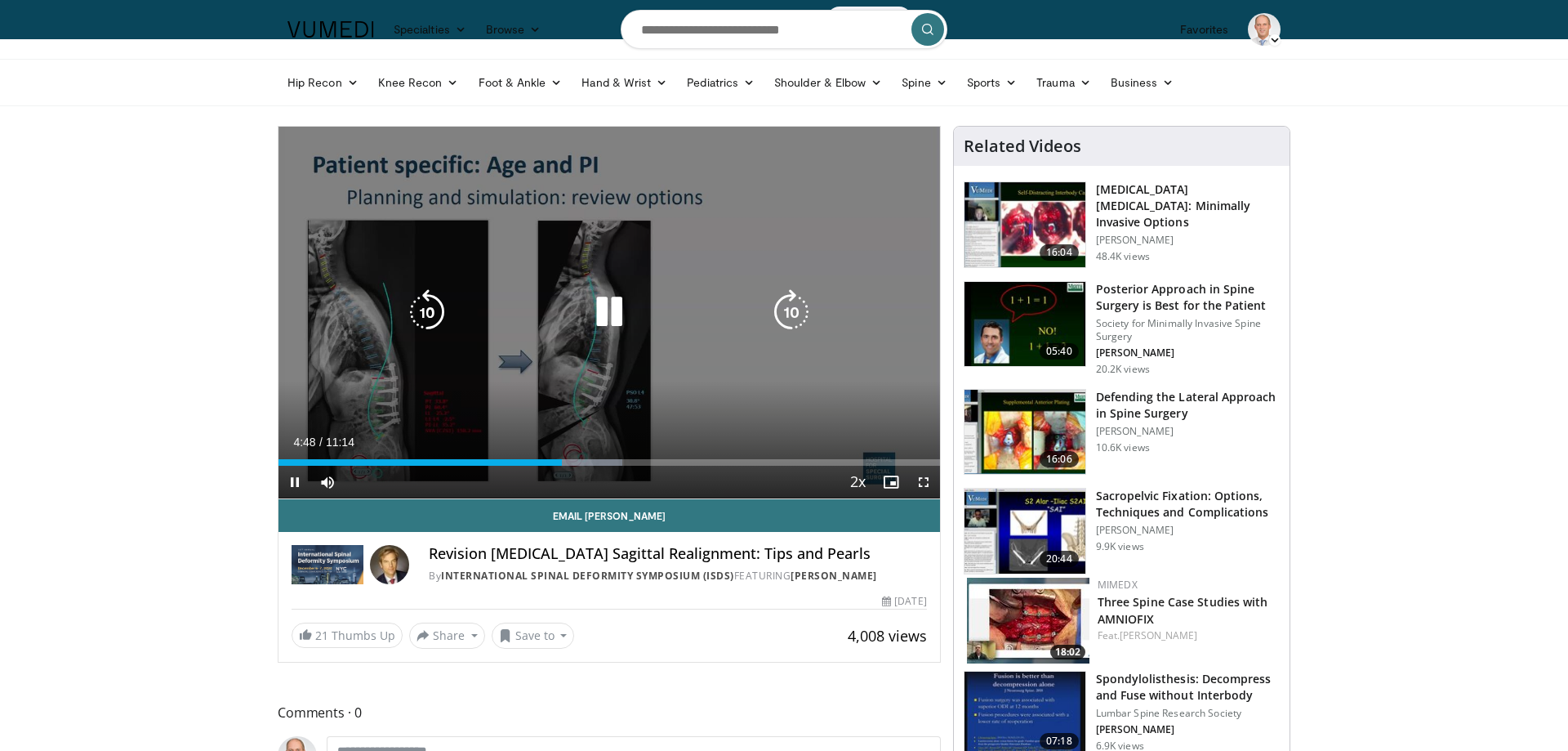
click at [614, 315] on icon "Video Player" at bounding box center [609, 312] width 46 height 46
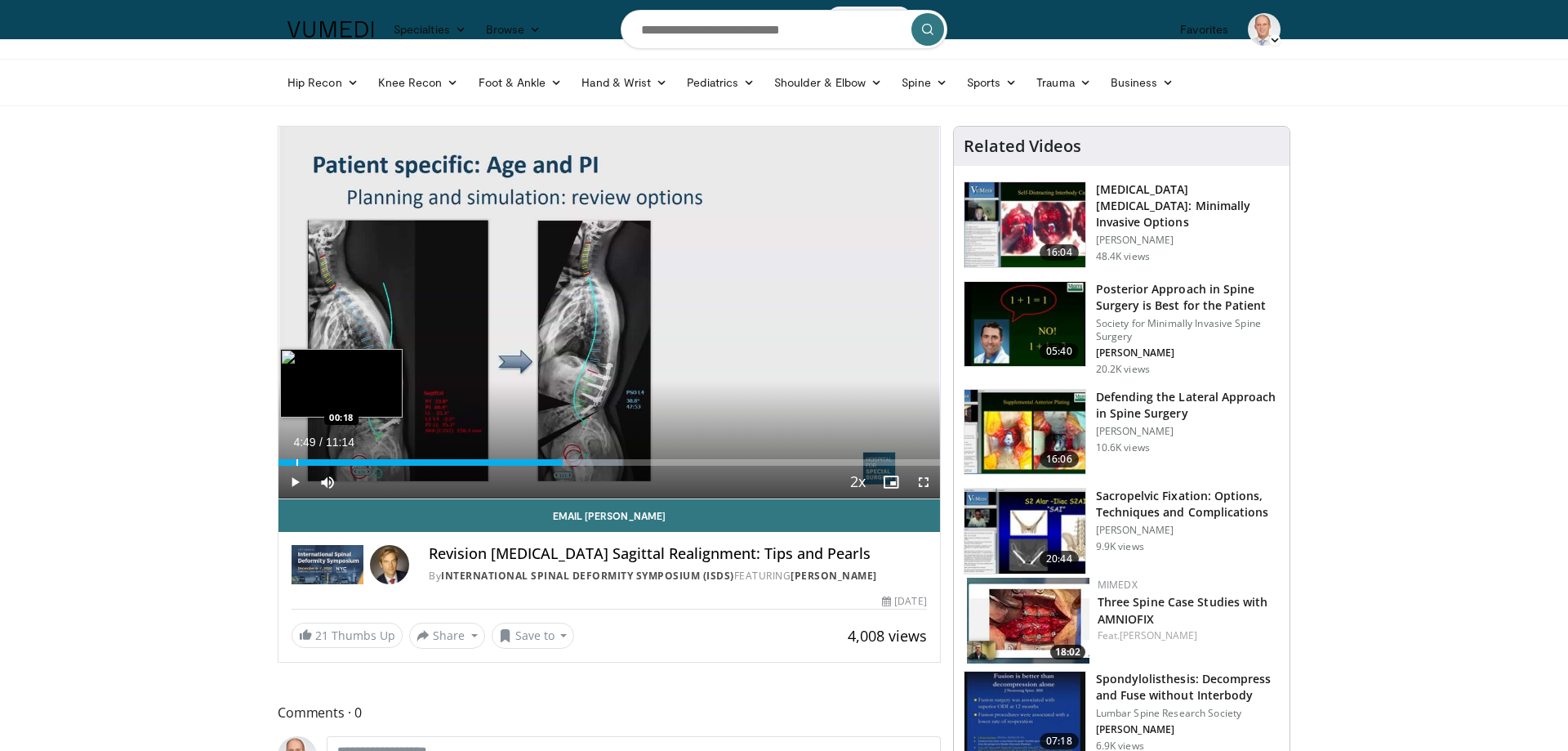
click at [296, 463] on div "Progress Bar" at bounding box center [297, 462] width 2 height 7
click at [286, 463] on div "Progress Bar" at bounding box center [286, 462] width 2 height 7
click at [282, 464] on div "Progress Bar" at bounding box center [282, 462] width 2 height 7
click at [281, 463] on div "Progress Bar" at bounding box center [282, 462] width 2 height 7
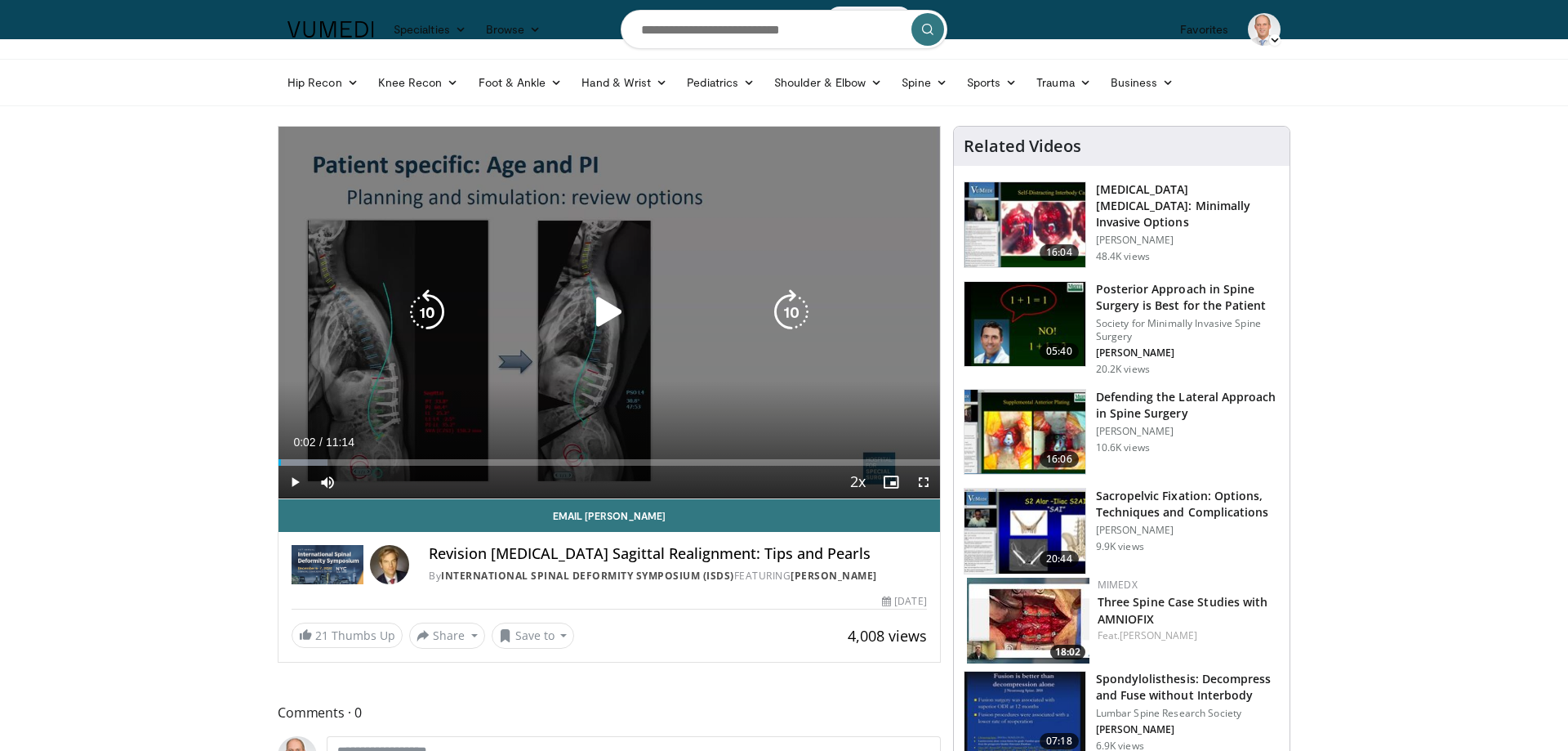
click at [607, 305] on icon "Video Player" at bounding box center [609, 312] width 46 height 46
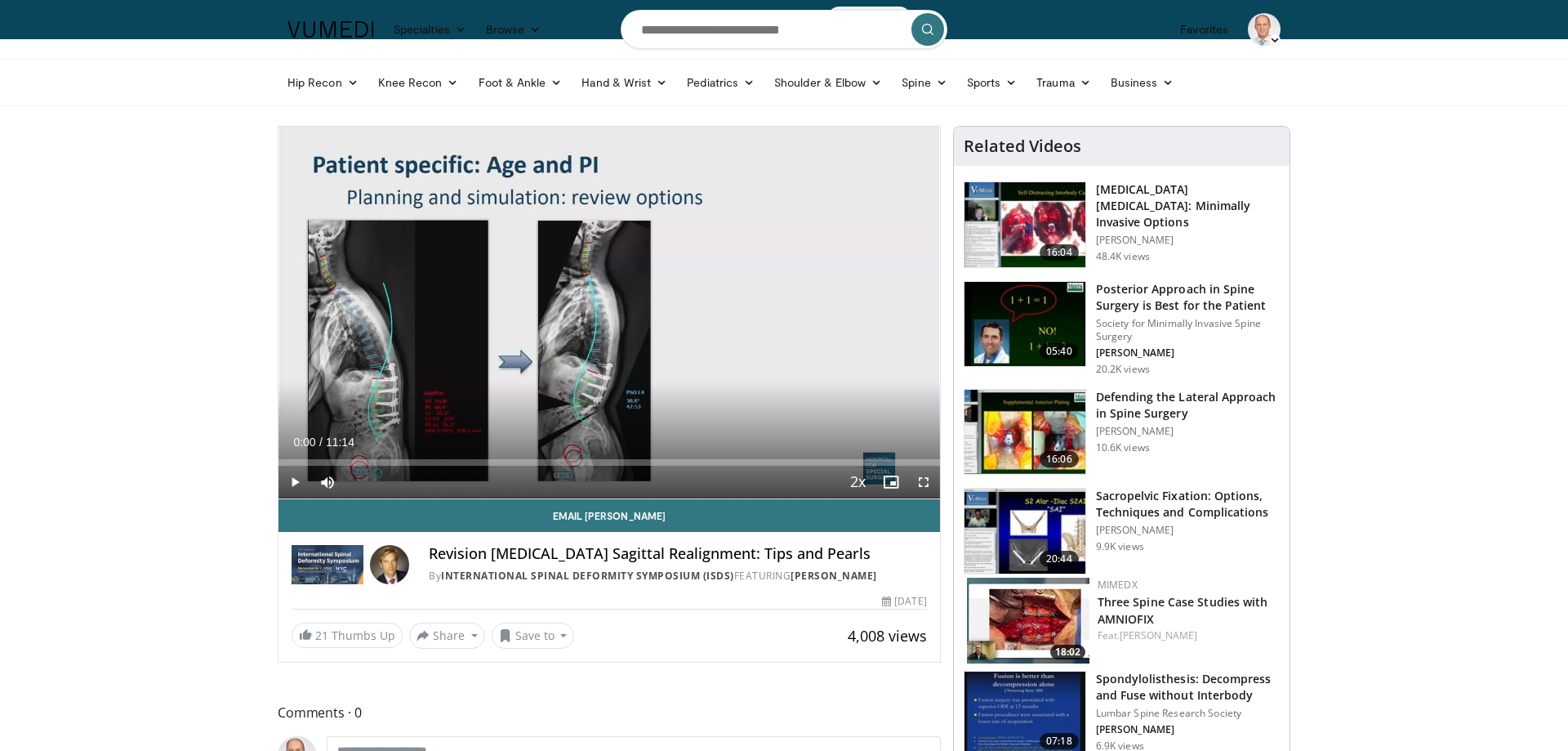
drag, startPoint x: 324, startPoint y: 463, endPoint x: 264, endPoint y: 455, distance: 60.5
